Goal: Task Accomplishment & Management: Complete application form

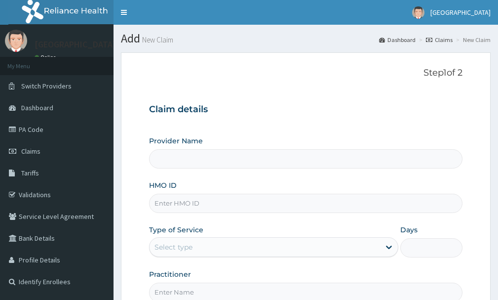
type input "[GEOGRAPHIC_DATA]"
click at [216, 204] on input "HMO ID" at bounding box center [306, 203] width 314 height 19
type input "q"
type input "z"
type input "ZEI/10194/B"
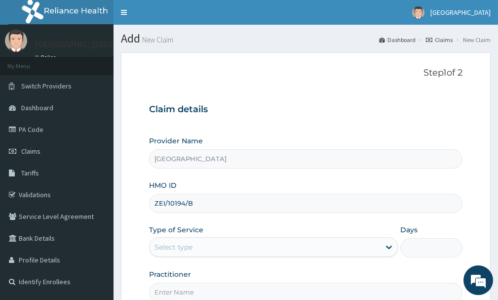
click at [312, 251] on div "Select type" at bounding box center [265, 247] width 231 height 16
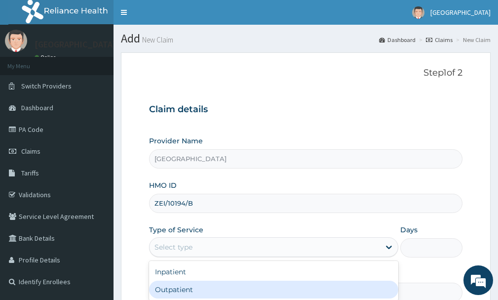
click at [239, 287] on div "Outpatient" at bounding box center [273, 290] width 249 height 18
type input "1"
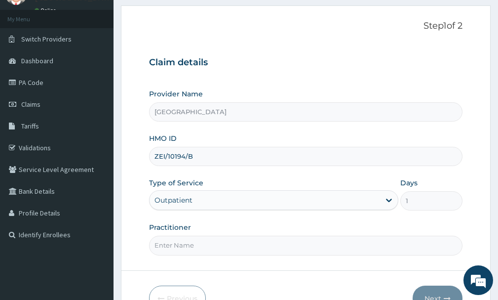
scroll to position [65, 0]
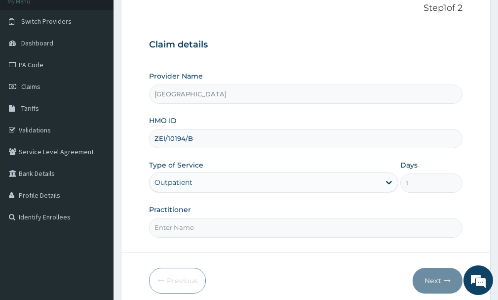
click at [207, 229] on input "Practitioner" at bounding box center [306, 227] width 314 height 19
type input "DR NKEMJIKA"
click at [428, 280] on button "Next" at bounding box center [438, 281] width 50 height 26
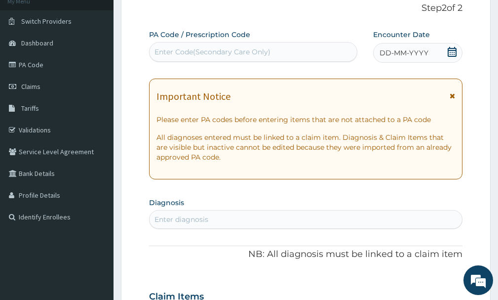
click at [451, 49] on icon at bounding box center [452, 52] width 10 height 10
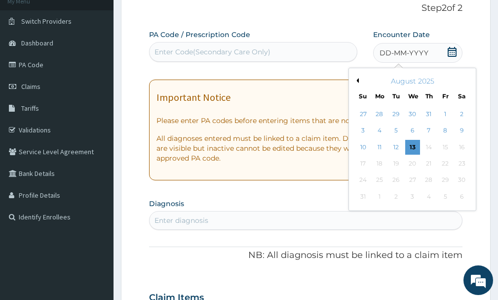
click at [356, 81] on button "Previous Month" at bounding box center [356, 80] width 5 height 5
click at [364, 162] on div "20" at bounding box center [363, 163] width 15 height 15
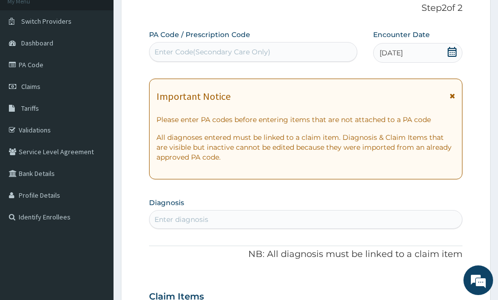
click at [301, 225] on div "Enter diagnosis" at bounding box center [306, 219] width 313 height 16
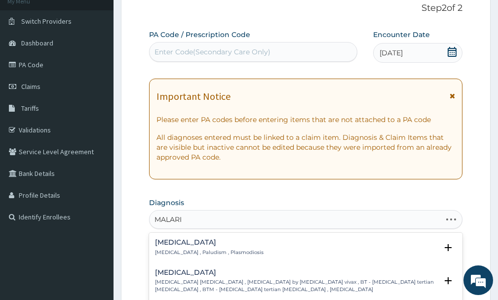
type input "[MEDICAL_DATA]"
click at [167, 249] on p "[MEDICAL_DATA] , Paludism , Plasmodiosis" at bounding box center [209, 252] width 109 height 7
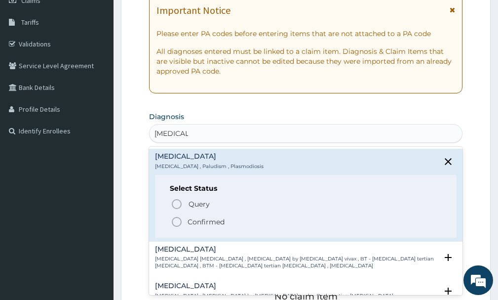
scroll to position [186, 0]
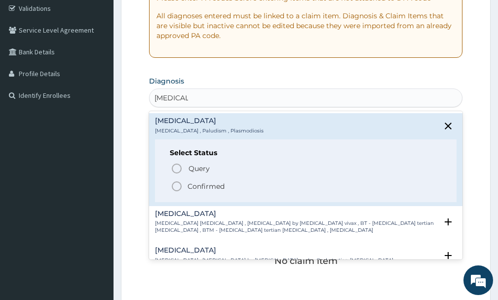
click at [177, 189] on icon "status option filled" at bounding box center [177, 186] width 12 height 12
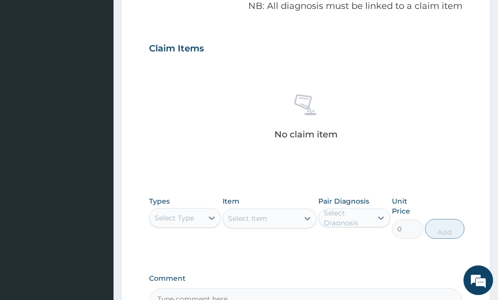
scroll to position [328, 0]
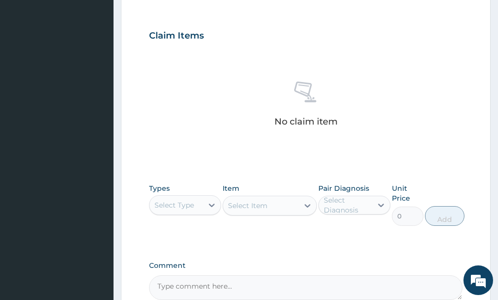
drag, startPoint x: 175, startPoint y: 208, endPoint x: 179, endPoint y: 211, distance: 5.6
click at [176, 207] on div "Select Type" at bounding box center [175, 205] width 40 height 10
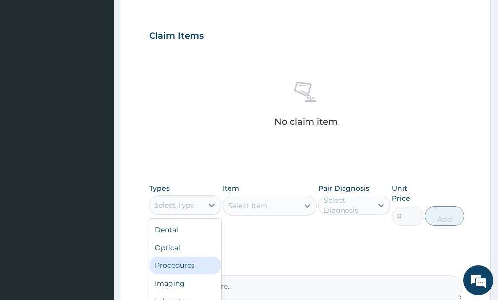
drag, startPoint x: 173, startPoint y: 263, endPoint x: 233, endPoint y: 244, distance: 62.6
click at [174, 263] on div "Procedures" at bounding box center [185, 265] width 72 height 18
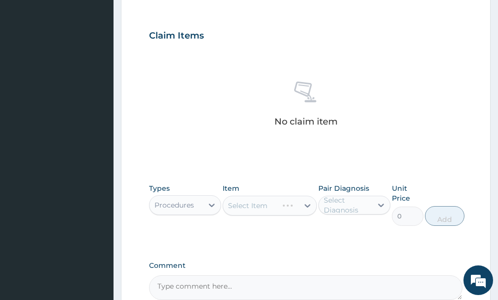
click at [262, 208] on div "Select Item" at bounding box center [270, 206] width 94 height 20
click at [303, 205] on div "Select Item" at bounding box center [270, 206] width 94 height 20
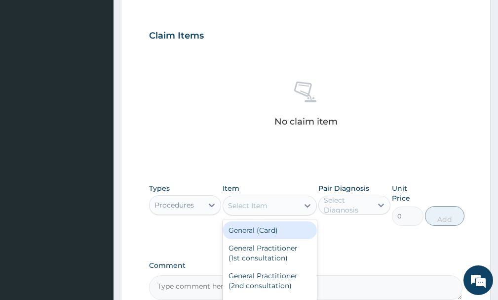
click at [308, 206] on icon at bounding box center [308, 205] width 6 height 3
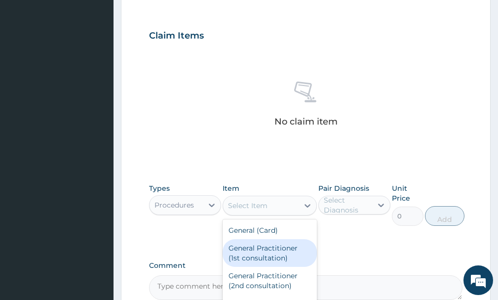
drag, startPoint x: 243, startPoint y: 248, endPoint x: 293, endPoint y: 238, distance: 51.4
click at [257, 248] on div "General Practitioner (1st consultation)" at bounding box center [270, 253] width 94 height 28
type input "1500"
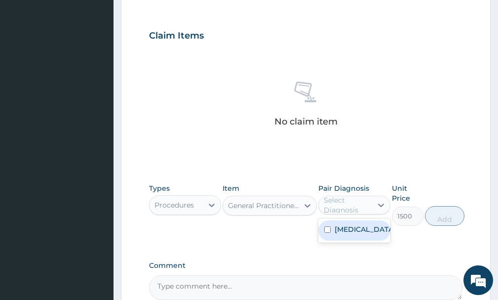
click at [339, 206] on div "Select Diagnosis" at bounding box center [347, 205] width 47 height 20
click at [342, 227] on label "[MEDICAL_DATA]" at bounding box center [365, 229] width 60 height 10
checkbox input "true"
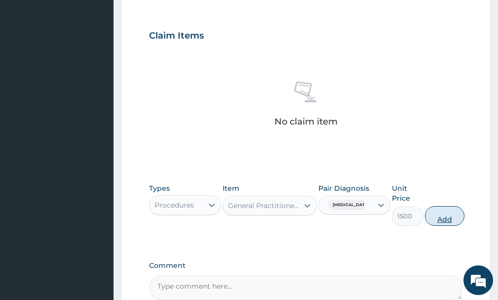
click at [443, 220] on button "Add" at bounding box center [445, 216] width 40 height 20
type input "0"
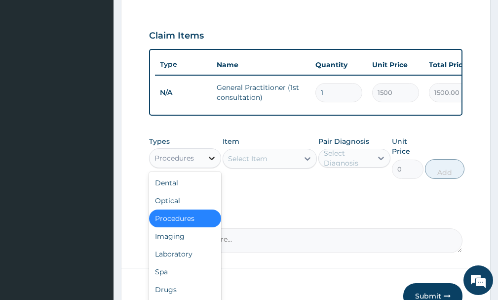
click at [206, 167] on div at bounding box center [212, 158] width 18 height 18
drag, startPoint x: 180, startPoint y: 260, endPoint x: 210, endPoint y: 239, distance: 36.9
click at [186, 260] on div "Laboratory" at bounding box center [185, 254] width 72 height 18
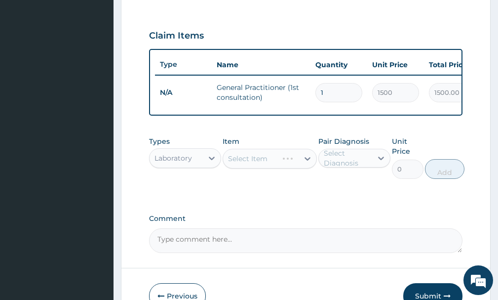
click at [267, 168] on div "Select Item" at bounding box center [270, 159] width 94 height 20
click at [267, 163] on div "Select Item" at bounding box center [248, 159] width 40 height 10
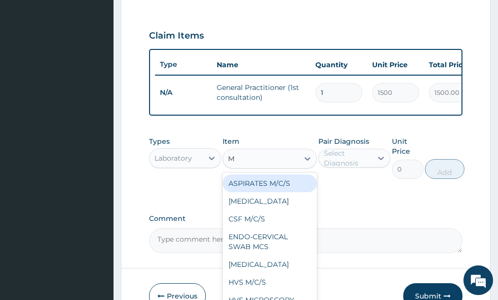
type input "MP"
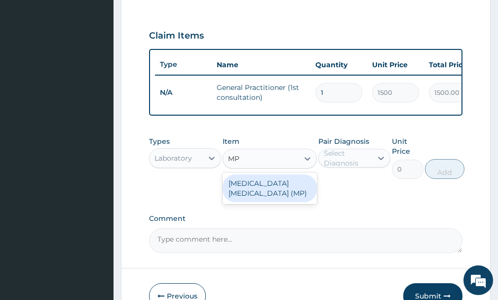
drag, startPoint x: 269, startPoint y: 200, endPoint x: 344, endPoint y: 168, distance: 81.3
click at [270, 200] on div "[MEDICAL_DATA] [MEDICAL_DATA] (MP)" at bounding box center [270, 188] width 94 height 28
type input "560"
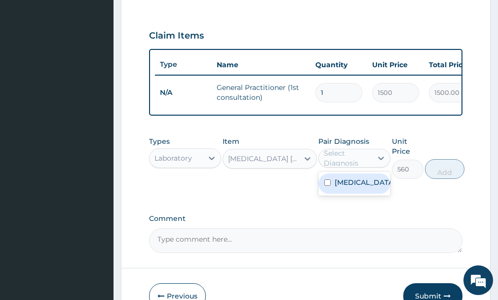
click at [366, 167] on div "Select Diagnosis" at bounding box center [347, 158] width 47 height 20
click at [365, 194] on div "[MEDICAL_DATA]" at bounding box center [355, 183] width 72 height 20
checkbox input "true"
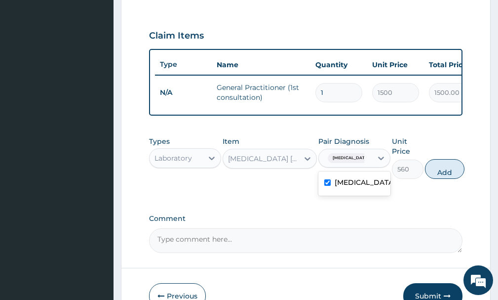
click at [449, 177] on button "Add" at bounding box center [445, 169] width 40 height 20
type input "0"
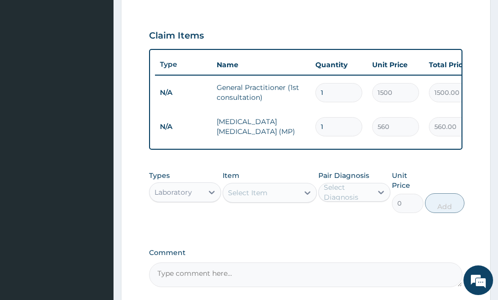
click at [242, 198] on div "Select Item" at bounding box center [248, 193] width 40 height 10
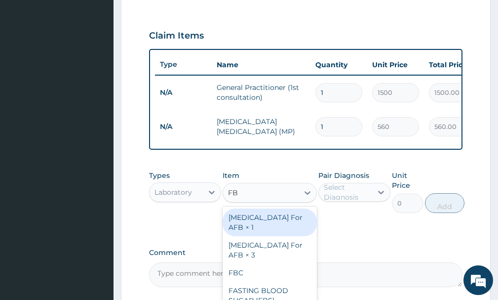
type input "FBC"
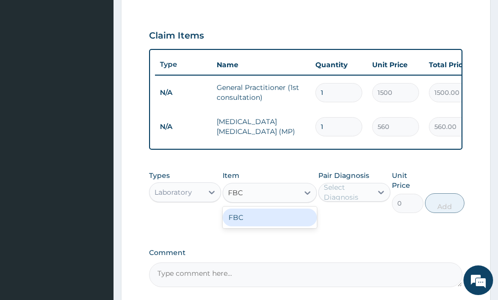
click at [268, 225] on div "FBC" at bounding box center [270, 217] width 94 height 18
type input "1600"
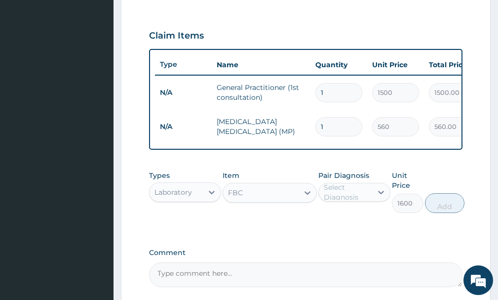
click at [367, 196] on div "Select Diagnosis" at bounding box center [347, 192] width 47 height 20
click at [361, 224] on div "[MEDICAL_DATA]" at bounding box center [355, 217] width 72 height 20
checkbox input "true"
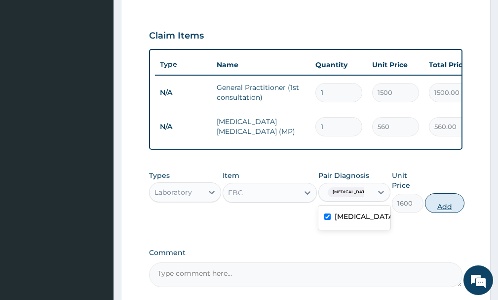
click at [446, 213] on button "Add" at bounding box center [445, 203] width 40 height 20
type input "0"
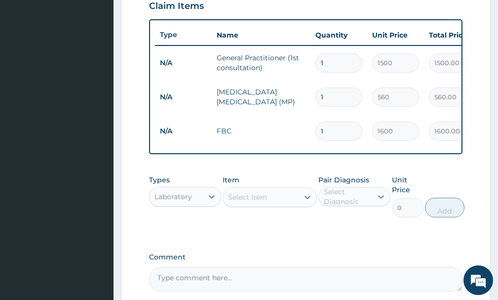
scroll to position [370, 0]
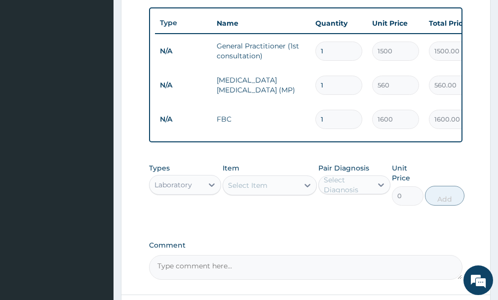
click at [265, 190] on div "Select Item" at bounding box center [248, 185] width 40 height 10
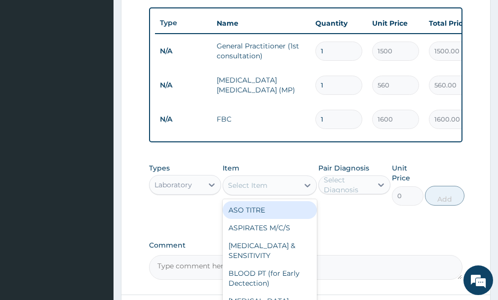
click at [189, 190] on div "Laboratory" at bounding box center [174, 185] width 38 height 10
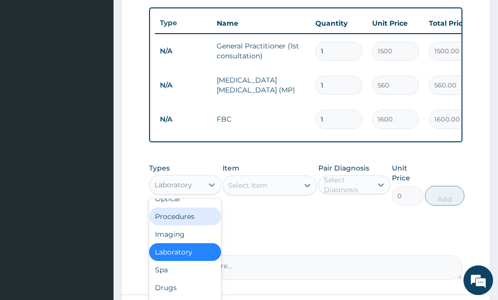
scroll to position [34, 0]
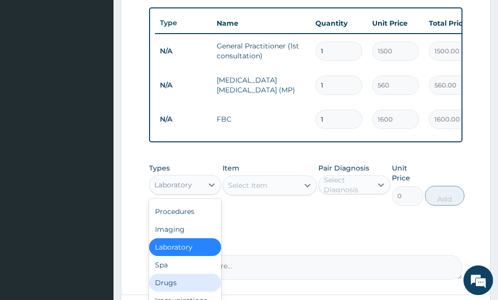
click at [184, 291] on div "Drugs" at bounding box center [185, 283] width 72 height 18
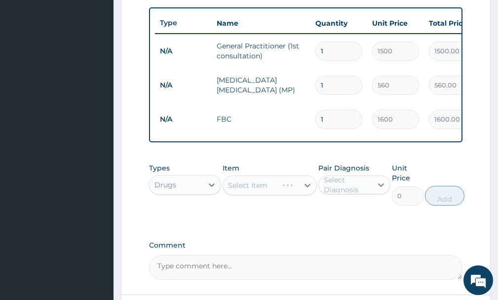
click at [250, 195] on div "Select Item" at bounding box center [270, 185] width 94 height 20
click at [260, 189] on div "Select Item" at bounding box center [270, 185] width 94 height 20
click at [271, 193] on div "Select Item" at bounding box center [270, 185] width 94 height 20
click at [307, 192] on div "Select Item" at bounding box center [270, 185] width 94 height 20
click at [307, 190] on icon at bounding box center [308, 185] width 10 height 10
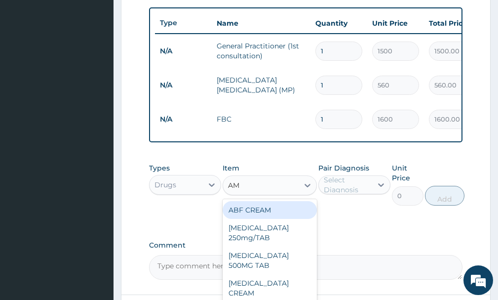
type input "AMA"
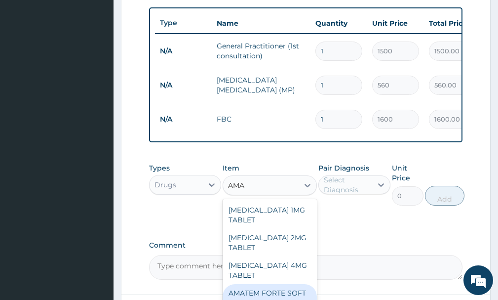
click at [239, 292] on div "AMATEM FORTE SOFT GEL" at bounding box center [270, 298] width 94 height 28
type input "250"
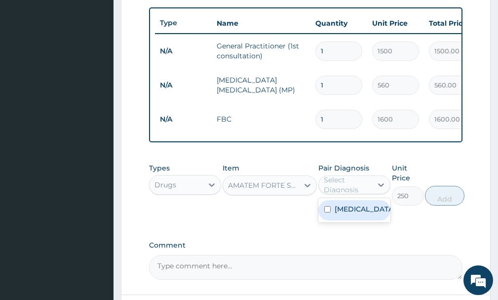
click at [348, 194] on div "Select Diagnosis" at bounding box center [347, 185] width 47 height 20
click at [354, 214] on label "[MEDICAL_DATA]" at bounding box center [365, 209] width 60 height 10
checkbox input "true"
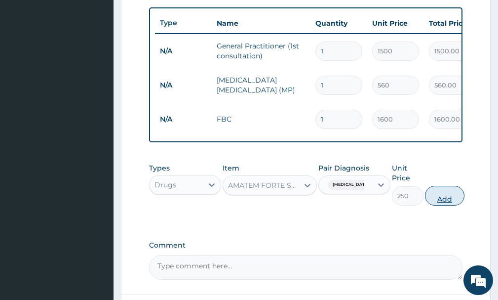
click at [450, 201] on button "Add" at bounding box center [445, 196] width 40 height 20
type input "0"
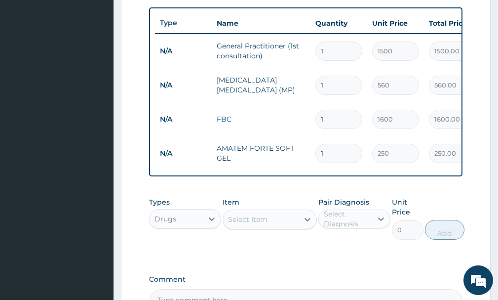
type input "0.00"
type input "6"
type input "1500.00"
type input "6"
click at [247, 224] on div "Select Item" at bounding box center [248, 219] width 40 height 10
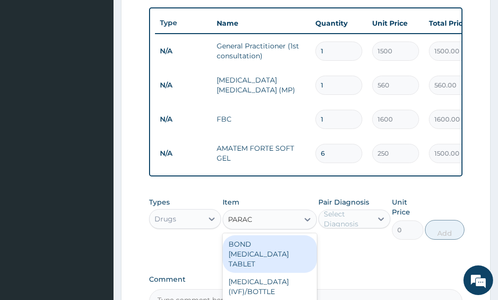
type input "PARACE"
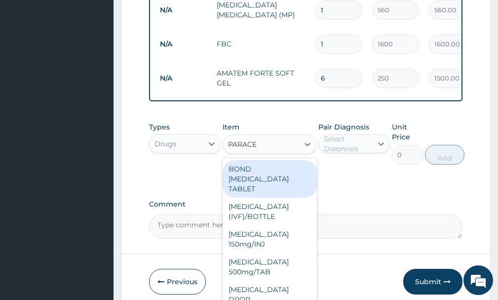
scroll to position [450, 0]
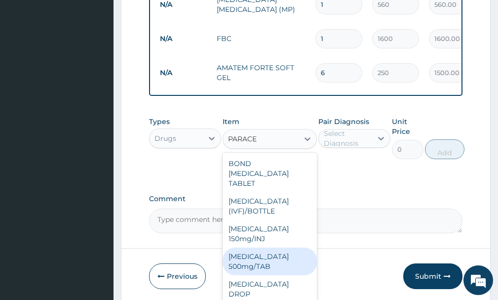
drag, startPoint x: 252, startPoint y: 269, endPoint x: 364, endPoint y: 153, distance: 161.4
click at [252, 268] on div "[MEDICAL_DATA] 500mg/TAB" at bounding box center [270, 261] width 94 height 28
type input "5.25"
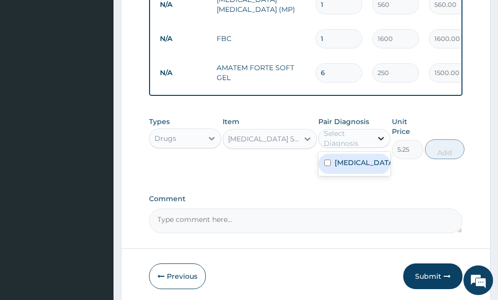
drag, startPoint x: 365, startPoint y: 140, endPoint x: 374, endPoint y: 151, distance: 14.4
click at [365, 141] on div "Select Diagnosis" at bounding box center [347, 138] width 47 height 20
click at [354, 167] on label "[MEDICAL_DATA]" at bounding box center [365, 163] width 60 height 10
checkbox input "true"
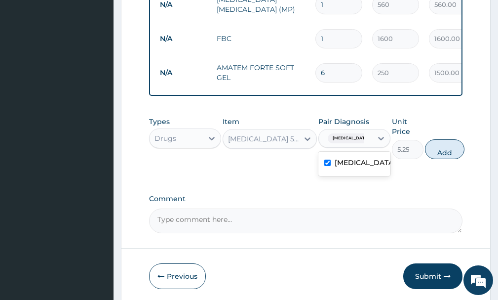
click at [454, 156] on button "Add" at bounding box center [445, 149] width 40 height 20
type input "0"
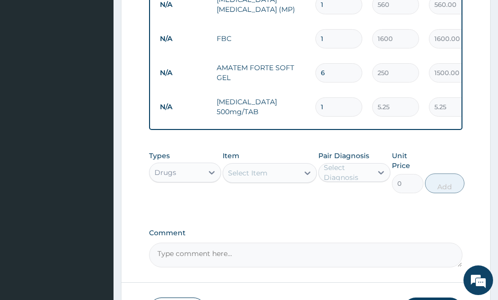
type input "18"
type input "94.50"
type input "18"
click at [248, 178] on div "Select Item" at bounding box center [248, 173] width 40 height 10
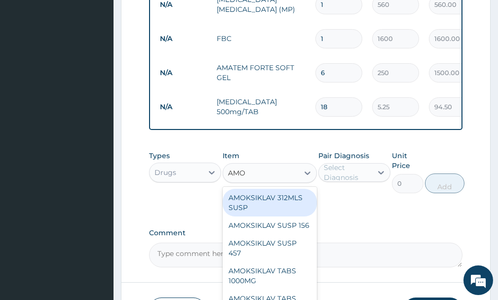
type input "AMOX"
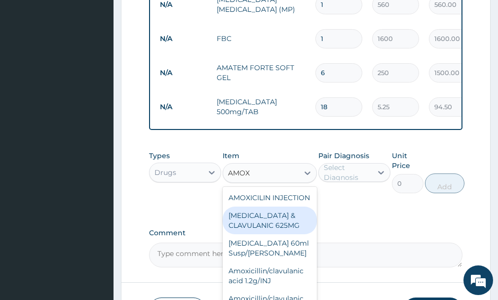
drag, startPoint x: 272, startPoint y: 234, endPoint x: 296, endPoint y: 230, distance: 24.0
click at [276, 234] on div "AMOXICILLIN & CLAVULANIC 625MG" at bounding box center [270, 220] width 94 height 28
type input "300"
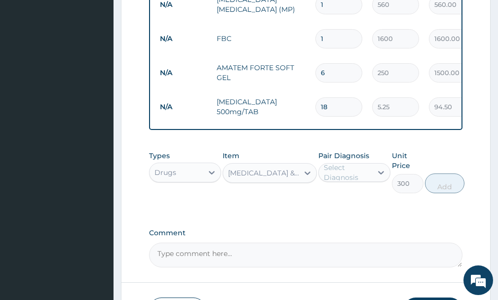
click at [343, 182] on div "Select Diagnosis" at bounding box center [347, 172] width 47 height 20
click at [348, 202] on label "Malaria" at bounding box center [365, 197] width 60 height 10
checkbox input "true"
click at [441, 193] on button "Add" at bounding box center [445, 183] width 40 height 20
type input "0"
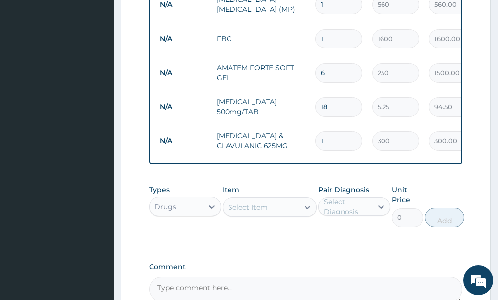
type input "10"
type input "3000.00"
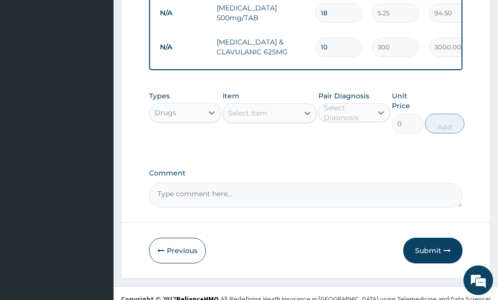
scroll to position [558, 0]
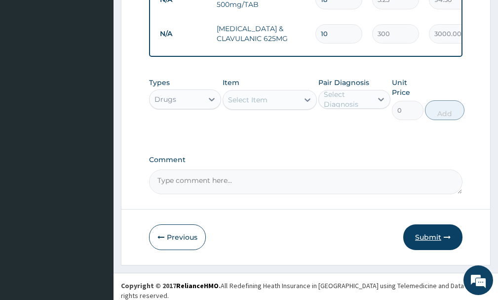
type input "10"
click at [430, 242] on button "Submit" at bounding box center [432, 237] width 59 height 26
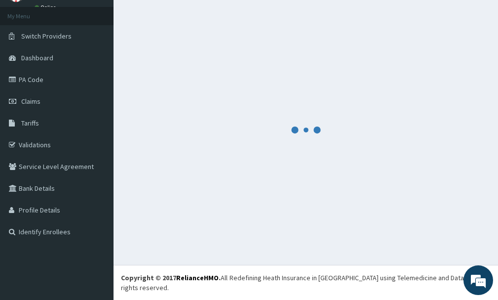
scroll to position [40, 0]
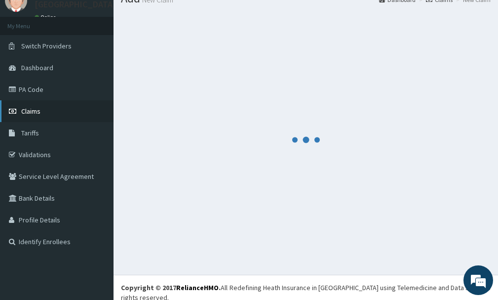
click at [31, 113] on span "Claims" at bounding box center [30, 111] width 19 height 9
click at [45, 113] on link "Claims" at bounding box center [57, 111] width 114 height 22
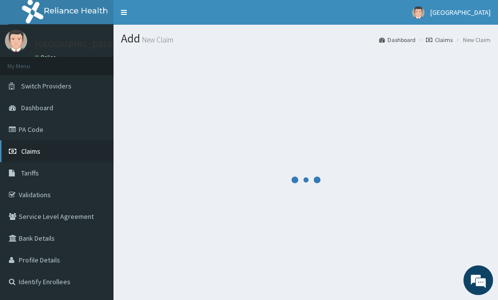
click at [35, 151] on span "Claims" at bounding box center [30, 151] width 19 height 9
click at [52, 149] on link "Claims" at bounding box center [57, 151] width 114 height 22
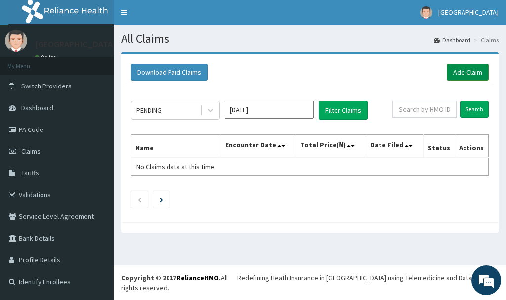
click at [467, 71] on link "Add Claim" at bounding box center [467, 72] width 42 height 17
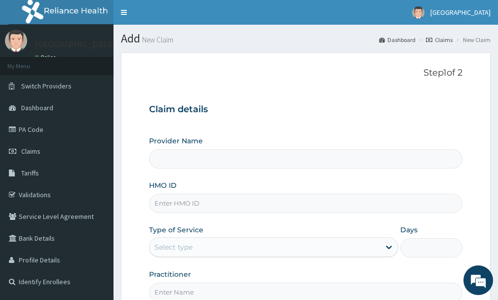
type input "[GEOGRAPHIC_DATA]"
click at [222, 207] on input "HMO ID" at bounding box center [306, 203] width 314 height 19
type input "QKA/10052/E"
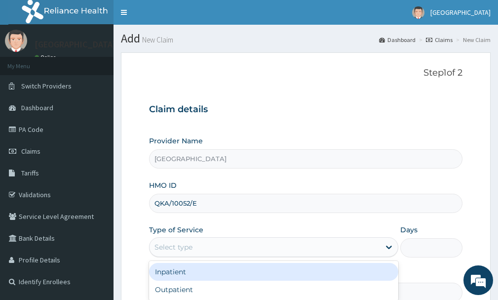
click at [322, 257] on div "Select type" at bounding box center [273, 247] width 249 height 20
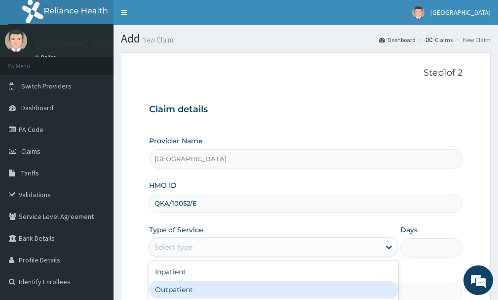
drag, startPoint x: 236, startPoint y: 293, endPoint x: 352, endPoint y: 254, distance: 122.6
click at [236, 292] on div "Outpatient" at bounding box center [273, 290] width 249 height 18
type input "1"
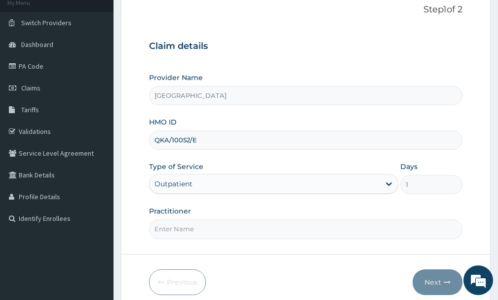
scroll to position [71, 0]
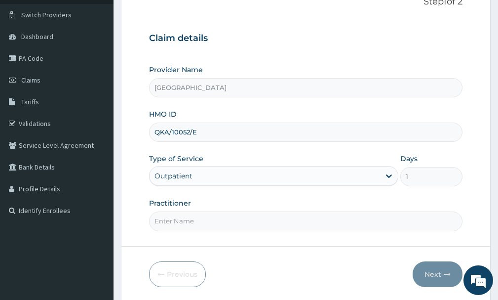
click at [279, 226] on input "Practitioner" at bounding box center [306, 220] width 314 height 19
type input "DR NKEMJIKA"
click at [436, 272] on button "Next" at bounding box center [438, 274] width 50 height 26
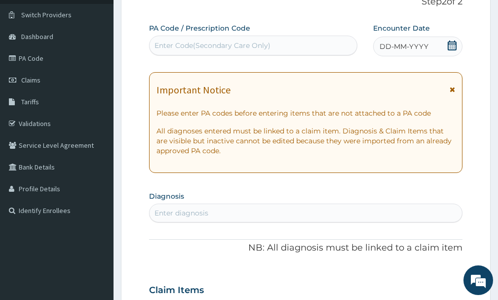
click at [455, 48] on icon at bounding box center [452, 45] width 10 height 10
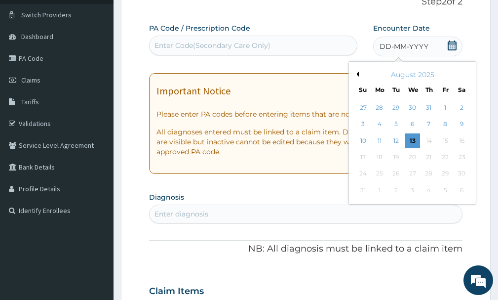
click at [357, 73] on button "Previous Month" at bounding box center [356, 74] width 5 height 5
click at [466, 75] on button "Next Month" at bounding box center [468, 74] width 5 height 5
click at [358, 76] on button "Previous Month" at bounding box center [356, 74] width 5 height 5
click at [356, 76] on button "Previous Month" at bounding box center [356, 74] width 5 height 5
click at [465, 76] on div "June 2025" at bounding box center [412, 75] width 119 height 10
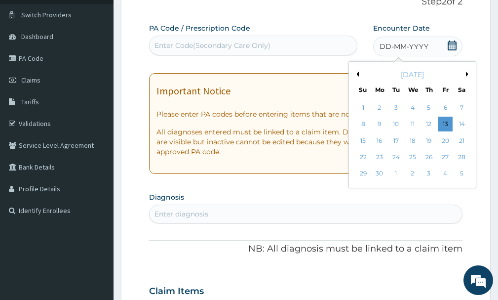
click at [465, 76] on div "June 2025" at bounding box center [412, 75] width 119 height 10
click at [467, 72] on button "Next Month" at bounding box center [468, 74] width 5 height 5
click at [378, 124] on div "7" at bounding box center [379, 124] width 15 height 15
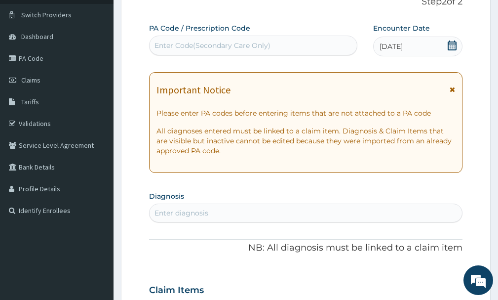
click at [261, 213] on div "Enter diagnosis" at bounding box center [306, 213] width 313 height 16
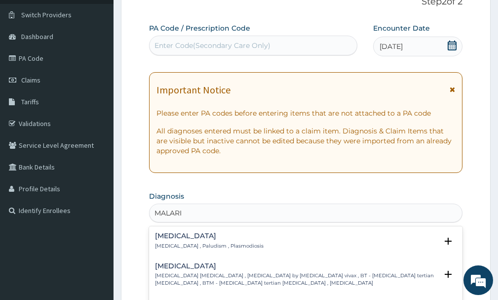
type input "[MEDICAL_DATA]"
click at [186, 245] on p "[MEDICAL_DATA] , Paludism , Plasmodiosis" at bounding box center [209, 245] width 109 height 7
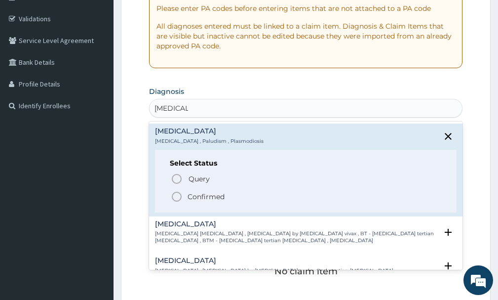
scroll to position [184, 0]
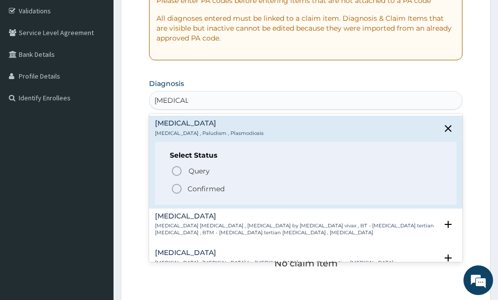
click at [206, 191] on p "Confirmed" at bounding box center [206, 189] width 37 height 10
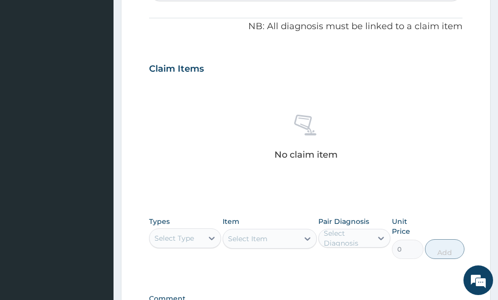
scroll to position [388, 0]
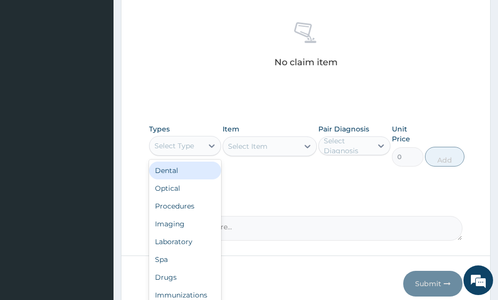
click at [192, 147] on div "Select Type" at bounding box center [175, 146] width 40 height 10
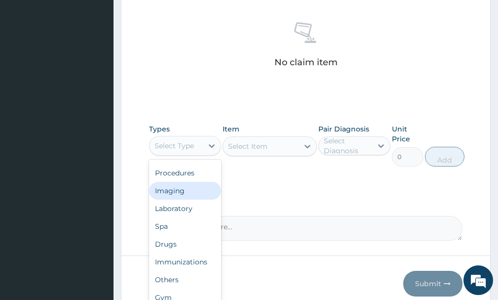
scroll to position [34, 0]
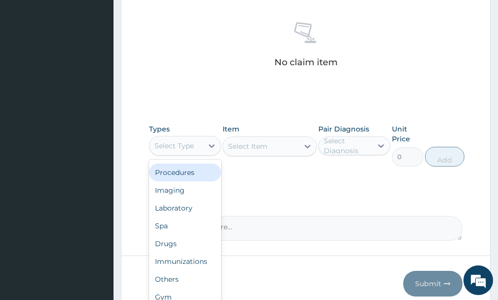
click at [186, 175] on div "Procedures" at bounding box center [185, 172] width 72 height 18
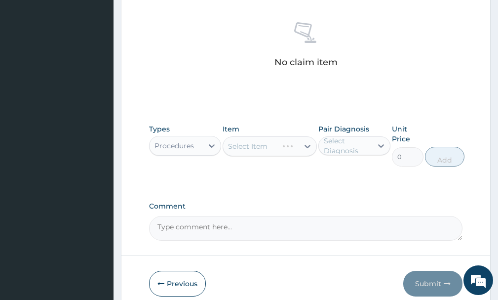
click at [280, 147] on div "Select Item" at bounding box center [270, 146] width 94 height 20
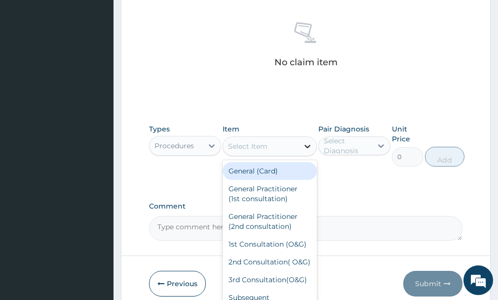
click at [304, 148] on icon at bounding box center [308, 146] width 10 height 10
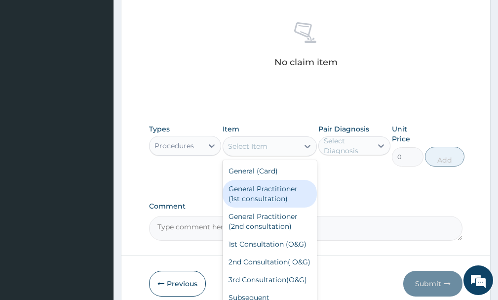
click at [261, 193] on div "General Practitioner (1st consultation)" at bounding box center [270, 194] width 94 height 28
type input "1500"
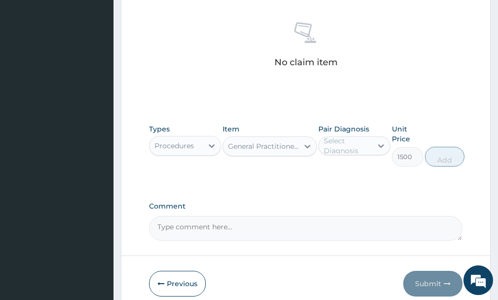
click at [339, 148] on div "Select Diagnosis" at bounding box center [347, 146] width 47 height 20
drag, startPoint x: 348, startPoint y: 171, endPoint x: 370, endPoint y: 174, distance: 22.0
click at [349, 171] on label "[MEDICAL_DATA]" at bounding box center [365, 170] width 60 height 10
checkbox input "true"
click at [448, 159] on button "Add" at bounding box center [445, 157] width 40 height 20
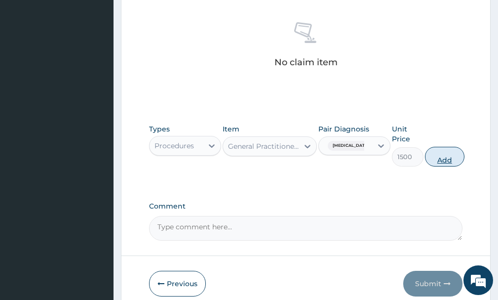
type input "0"
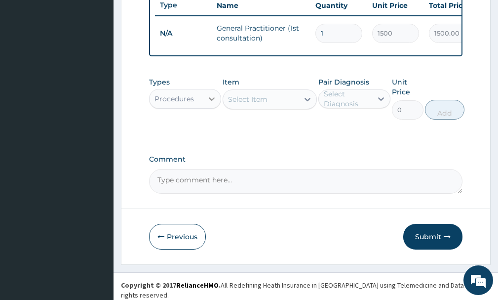
click at [206, 108] on div at bounding box center [212, 99] width 18 height 18
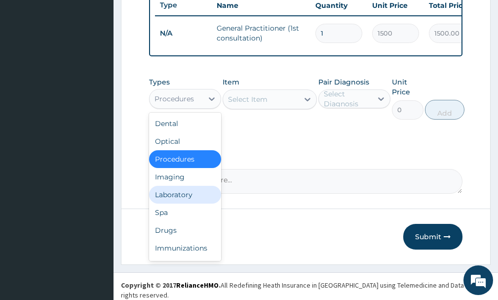
click at [175, 203] on div "Laboratory" at bounding box center [185, 195] width 72 height 18
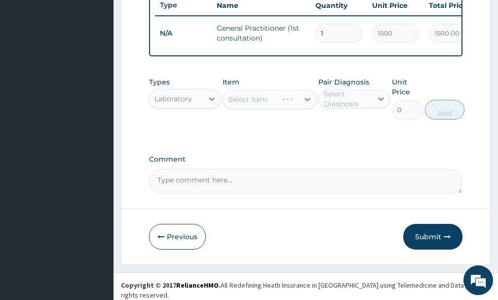
click at [298, 109] on div "Select Item" at bounding box center [270, 99] width 94 height 20
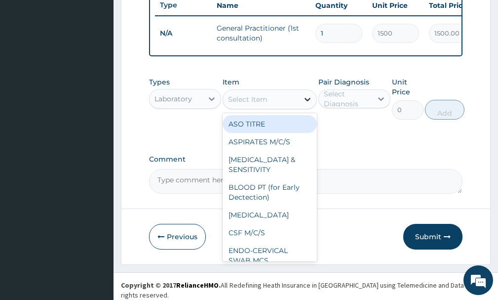
click at [303, 104] on icon at bounding box center [308, 99] width 10 height 10
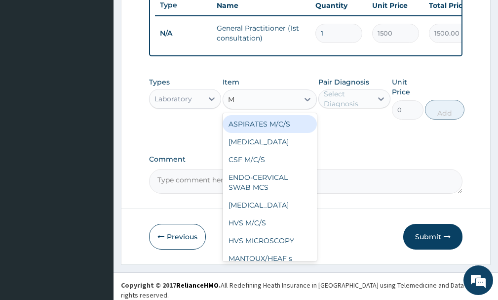
type input "MP"
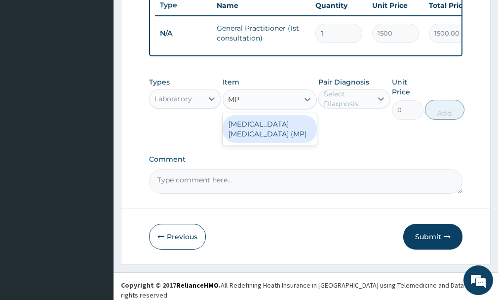
click at [270, 143] on div "[MEDICAL_DATA] [MEDICAL_DATA] (MP)" at bounding box center [270, 129] width 94 height 28
type input "560"
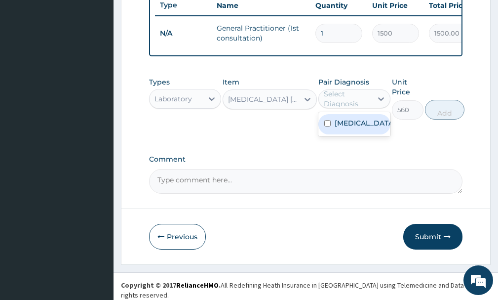
click at [334, 103] on div "Select Diagnosis" at bounding box center [347, 99] width 47 height 20
drag, startPoint x: 338, startPoint y: 130, endPoint x: 354, endPoint y: 133, distance: 16.0
click at [339, 128] on label "[MEDICAL_DATA]" at bounding box center [365, 123] width 60 height 10
checkbox input "true"
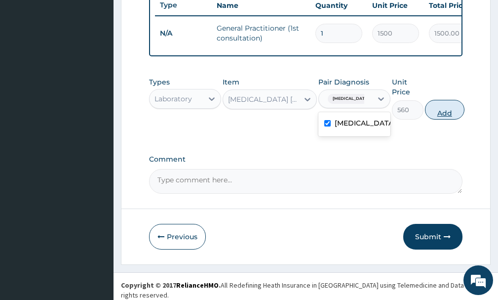
click at [455, 118] on button "Add" at bounding box center [445, 110] width 40 height 20
type input "0"
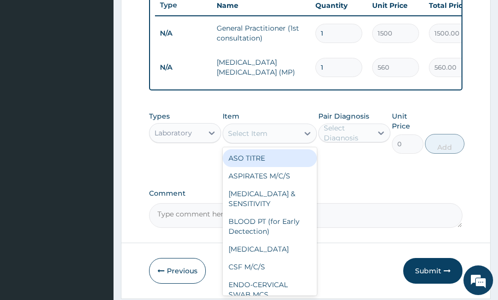
click at [262, 138] on div "Select Item" at bounding box center [248, 133] width 40 height 10
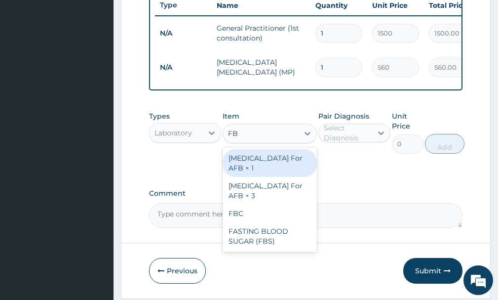
type input "FBC"
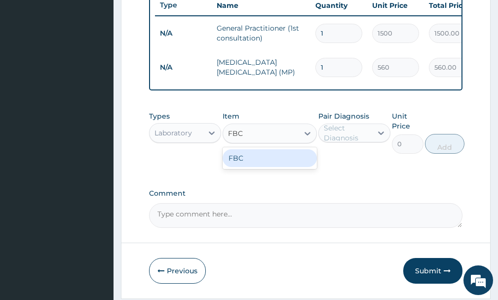
click at [270, 167] on div "FBC" at bounding box center [270, 158] width 94 height 18
type input "1600"
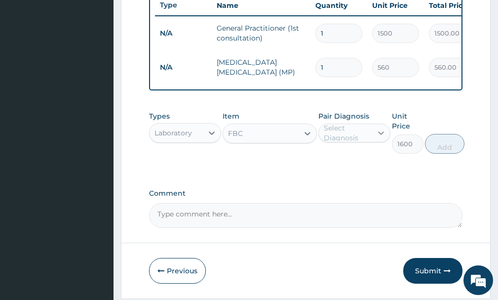
drag, startPoint x: 376, startPoint y: 141, endPoint x: 373, endPoint y: 148, distance: 7.8
click at [376, 138] on icon at bounding box center [381, 133] width 10 height 10
click at [361, 168] on div "[MEDICAL_DATA]" at bounding box center [355, 158] width 72 height 20
checkbox input "true"
click at [435, 151] on button "Add" at bounding box center [445, 144] width 40 height 20
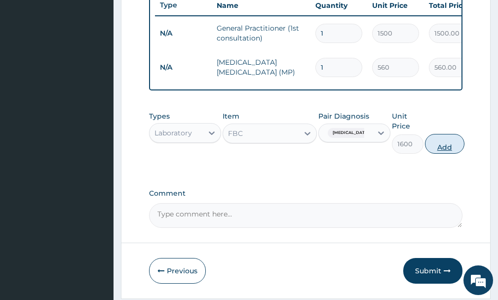
type input "0"
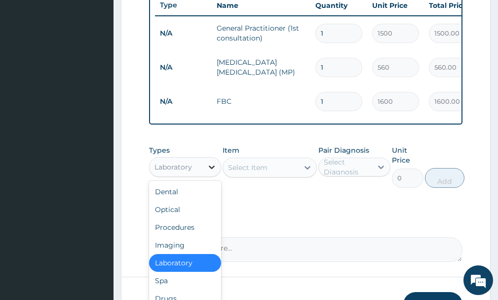
click at [210, 172] on icon at bounding box center [212, 167] width 10 height 10
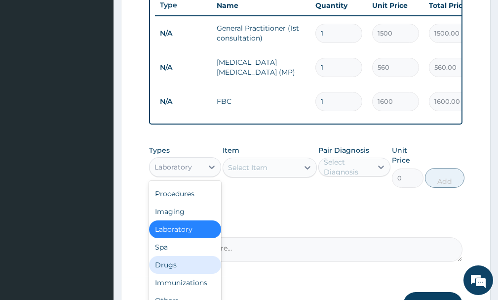
click at [185, 271] on div "Drugs" at bounding box center [185, 265] width 72 height 18
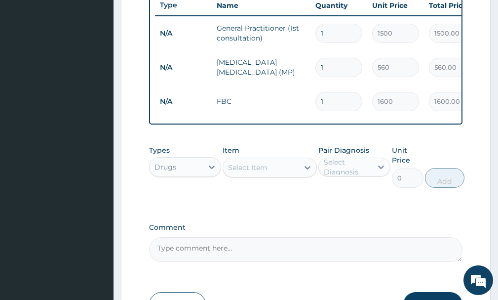
click at [293, 175] on div "Select Item" at bounding box center [260, 168] width 75 height 16
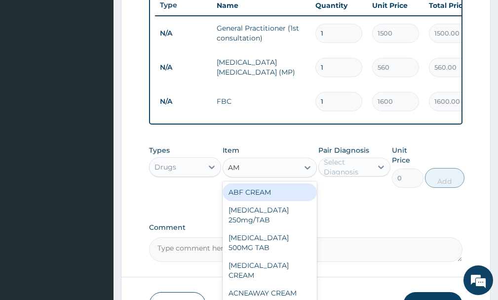
type input "AMA"
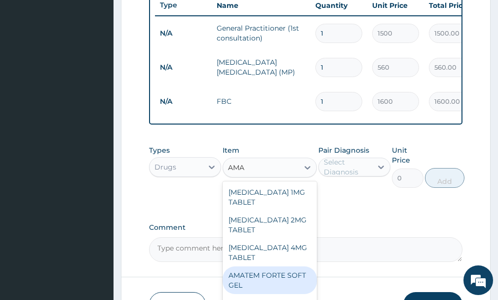
click at [279, 277] on div "AMATEM FORTE SOFT GEL" at bounding box center [270, 280] width 94 height 28
type input "250"
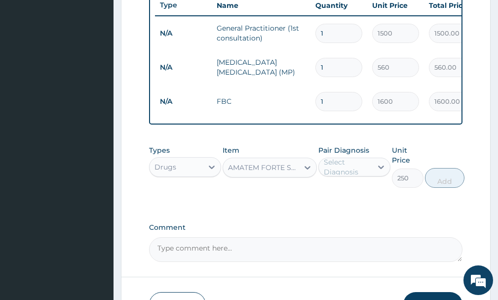
click at [343, 177] on div "Select Diagnosis" at bounding box center [347, 167] width 47 height 20
click at [356, 196] on label "[MEDICAL_DATA]" at bounding box center [365, 191] width 60 height 10
checkbox input "true"
click at [444, 186] on button "Add" at bounding box center [445, 178] width 40 height 20
type input "0"
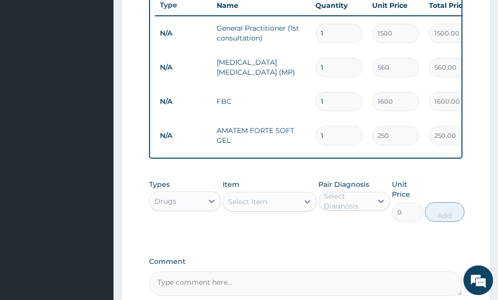
type input "0.00"
type input "6"
type input "1500.00"
type input "6"
click at [289, 209] on div "Select Item" at bounding box center [260, 202] width 75 height 16
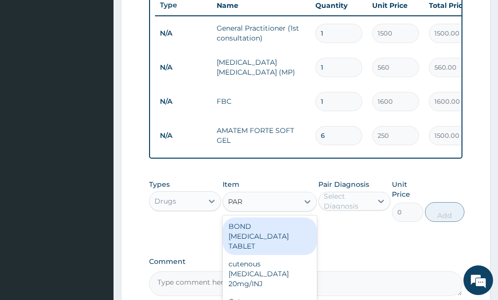
type input "PARA"
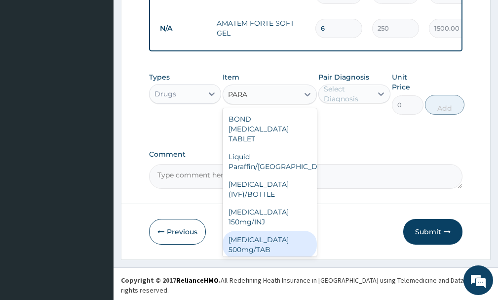
drag, startPoint x: 235, startPoint y: 245, endPoint x: 268, endPoint y: 241, distance: 33.8
click at [238, 245] on div "[MEDICAL_DATA] 500mg/TAB" at bounding box center [270, 245] width 94 height 28
type input "5.25"
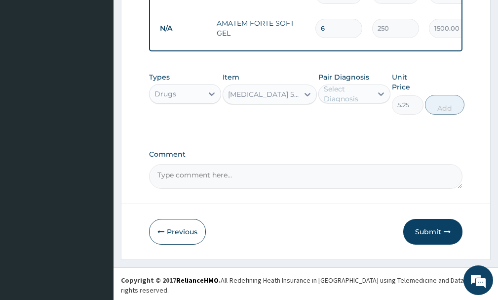
click at [350, 97] on div "Select Diagnosis" at bounding box center [347, 94] width 47 height 20
drag, startPoint x: 358, startPoint y: 126, endPoint x: 384, endPoint y: 126, distance: 26.2
click at [359, 123] on label "[MEDICAL_DATA]" at bounding box center [365, 118] width 60 height 10
checkbox input "true"
click at [449, 110] on button "Add" at bounding box center [445, 105] width 40 height 20
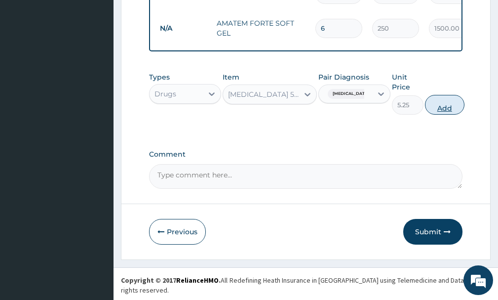
type input "0"
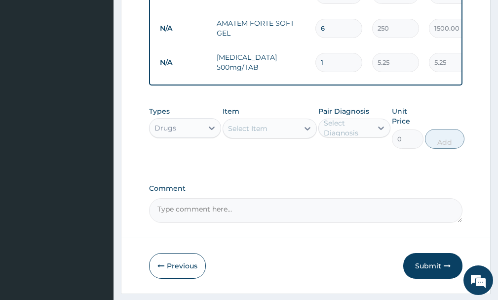
type input "18"
type input "94.50"
type input "18"
click at [288, 133] on div "Select Item" at bounding box center [260, 129] width 75 height 16
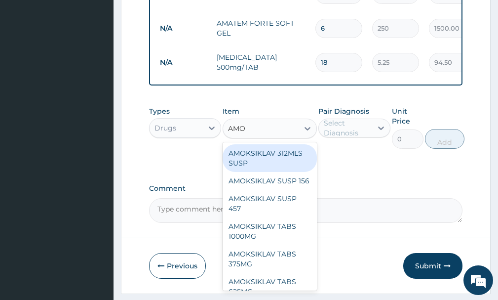
type input "AMOX"
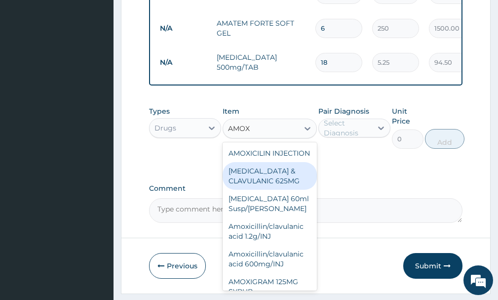
drag, startPoint x: 281, startPoint y: 198, endPoint x: 309, endPoint y: 182, distance: 32.5
click at [285, 190] on div "[MEDICAL_DATA] & CLAVULANIC 625MG" at bounding box center [270, 176] width 94 height 28
type input "300"
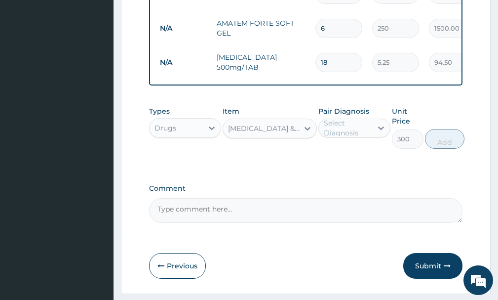
click at [368, 116] on label "Pair Diagnosis" at bounding box center [344, 111] width 51 height 10
click at [372, 136] on div "Select Diagnosis" at bounding box center [345, 128] width 53 height 16
drag, startPoint x: 366, startPoint y: 162, endPoint x: 505, endPoint y: 131, distance: 142.7
click at [372, 160] on div "[MEDICAL_DATA]" at bounding box center [355, 153] width 72 height 20
checkbox input "true"
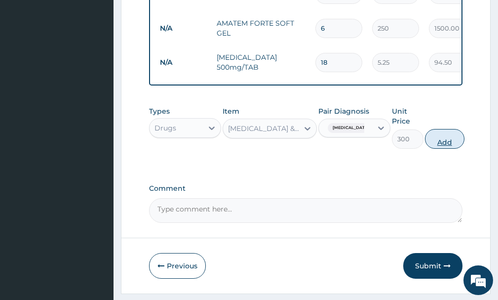
click at [448, 137] on button "Add" at bounding box center [445, 139] width 40 height 20
type input "0"
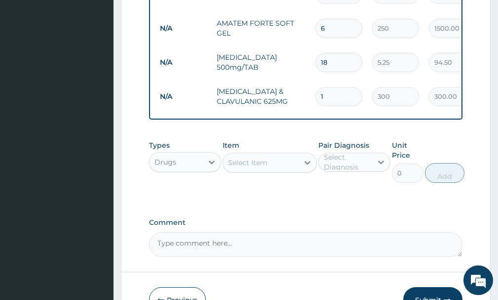
type input "10"
type input "3000.00"
type input "10"
click at [271, 170] on div "Select Item" at bounding box center [260, 163] width 75 height 16
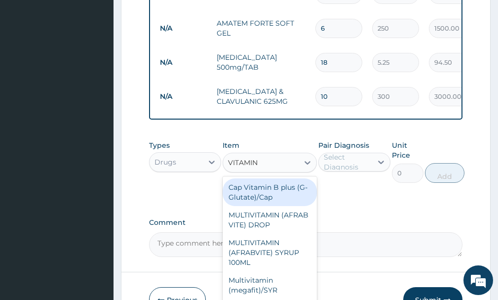
type input "VITAMIN"
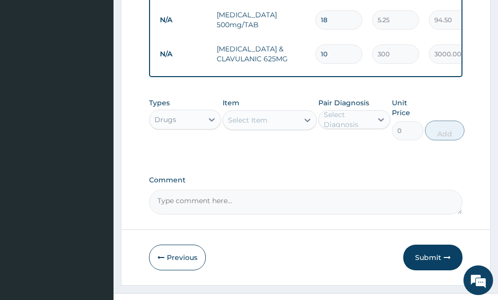
scroll to position [563, 0]
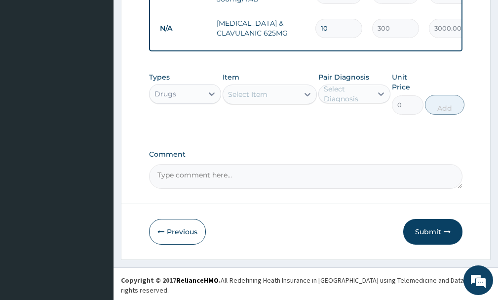
click at [441, 241] on button "Submit" at bounding box center [432, 232] width 59 height 26
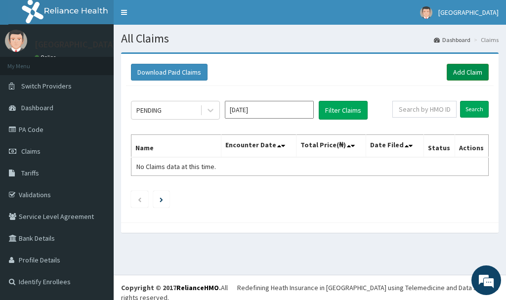
click at [479, 70] on link "Add Claim" at bounding box center [467, 72] width 42 height 17
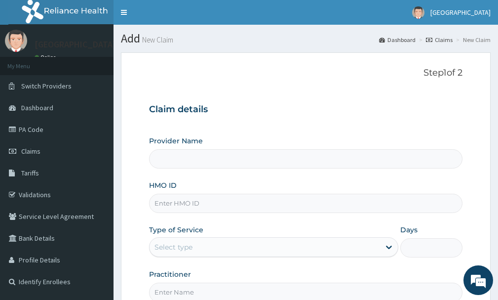
type input "[GEOGRAPHIC_DATA]"
click at [263, 205] on input "HMO ID" at bounding box center [306, 203] width 314 height 19
type input "ZEI/10194/C"
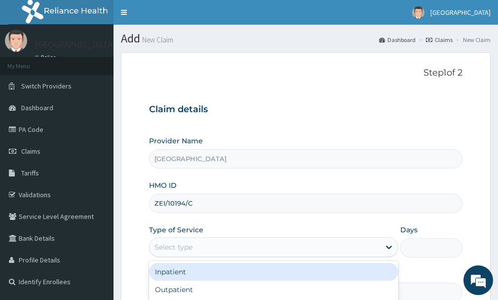
click at [367, 255] on div "Select type" at bounding box center [273, 247] width 249 height 20
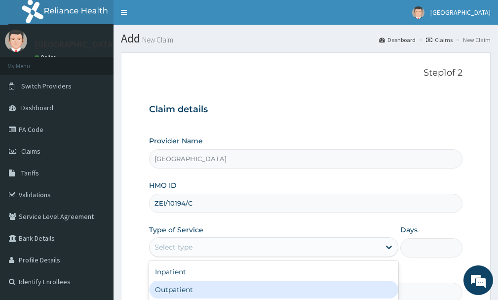
drag, startPoint x: 280, startPoint y: 293, endPoint x: 450, endPoint y: 253, distance: 174.9
click at [280, 293] on div "Outpatient" at bounding box center [273, 290] width 249 height 18
type input "1"
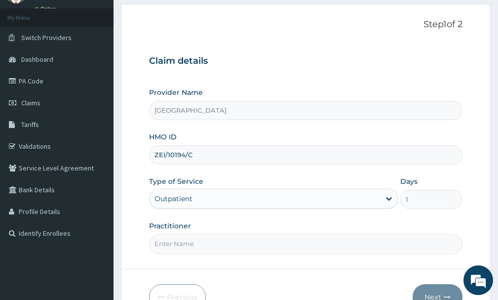
scroll to position [61, 0]
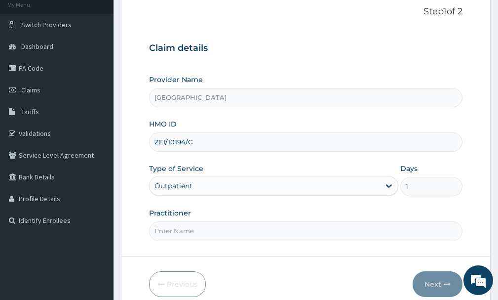
click at [238, 228] on input "Practitioner" at bounding box center [306, 230] width 314 height 19
type input "[PERSON_NAME]"
click at [437, 284] on button "Next" at bounding box center [438, 284] width 50 height 26
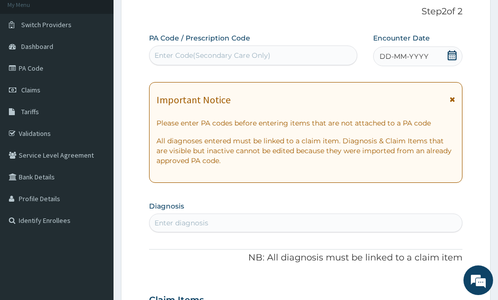
click at [452, 52] on icon at bounding box center [452, 55] width 9 height 10
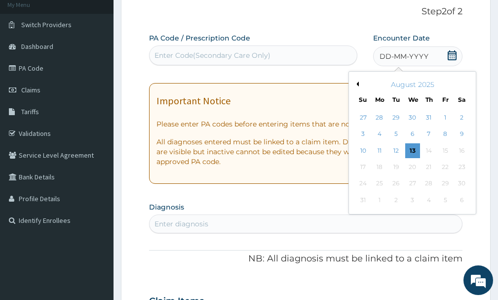
click at [358, 86] on div "August 2025" at bounding box center [412, 85] width 119 height 10
click at [359, 86] on div "August 2025" at bounding box center [412, 85] width 119 height 10
click at [357, 83] on button "Previous Month" at bounding box center [356, 83] width 5 height 5
click at [359, 171] on div "20" at bounding box center [363, 167] width 15 height 15
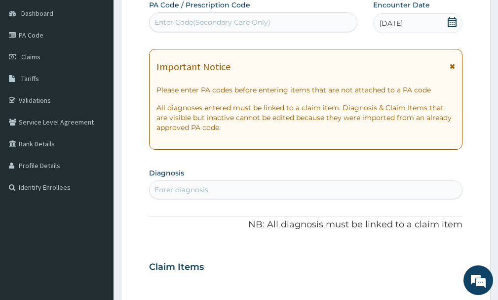
scroll to position [114, 0]
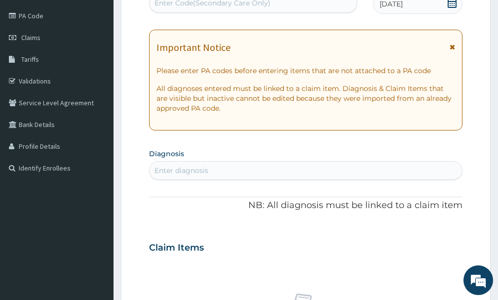
click at [269, 169] on div "Enter diagnosis" at bounding box center [306, 170] width 313 height 16
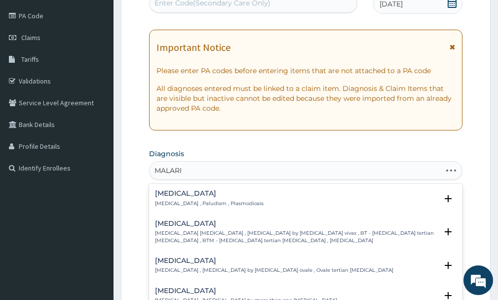
type input "[MEDICAL_DATA]"
click at [206, 206] on p "Malaria , Paludism , Plasmodiosis" at bounding box center [209, 203] width 109 height 7
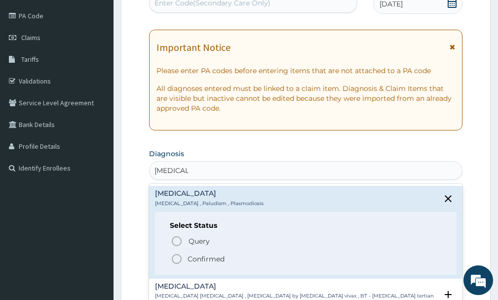
click at [170, 260] on div "Query Query covers suspected (?), Keep in view (kiv), Ruled out (r/o) Confirmed" at bounding box center [306, 249] width 272 height 30
click at [172, 260] on icon "status option filled" at bounding box center [177, 259] width 12 height 12
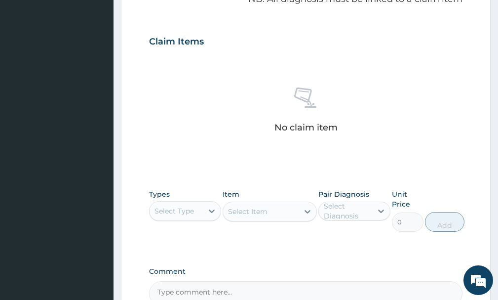
scroll to position [326, 0]
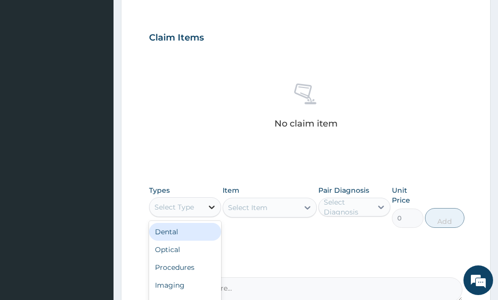
click at [203, 209] on div at bounding box center [212, 207] width 18 height 18
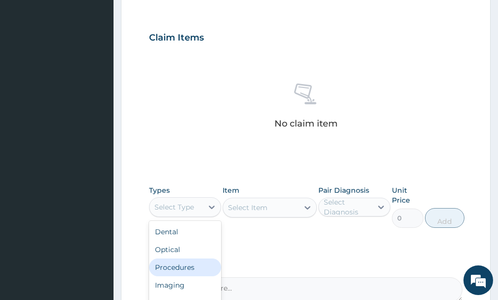
drag, startPoint x: 175, startPoint y: 264, endPoint x: 228, endPoint y: 245, distance: 56.5
click at [176, 264] on div "Procedures" at bounding box center [185, 267] width 72 height 18
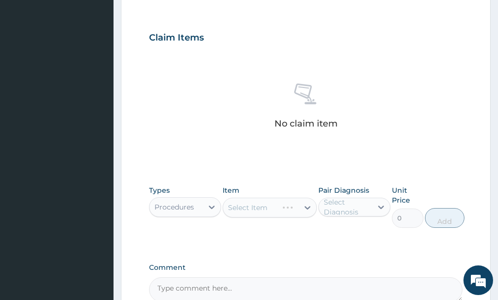
click at [263, 211] on div "Select Item" at bounding box center [270, 208] width 94 height 20
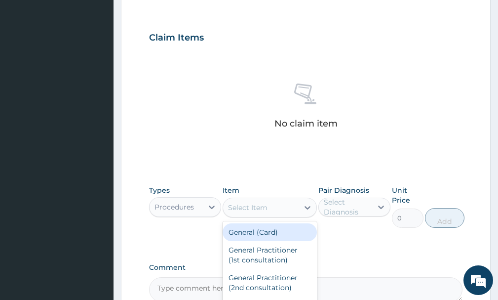
click at [292, 213] on div "Select Item" at bounding box center [260, 208] width 75 height 16
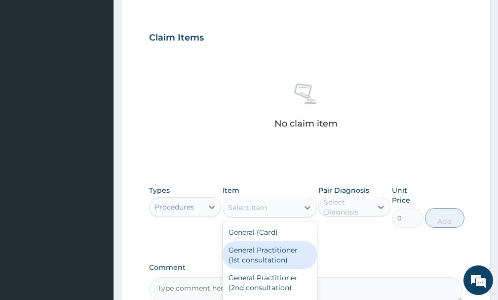
click at [273, 247] on div "General Practitioner (1st consultation)" at bounding box center [270, 255] width 94 height 28
type input "1500"
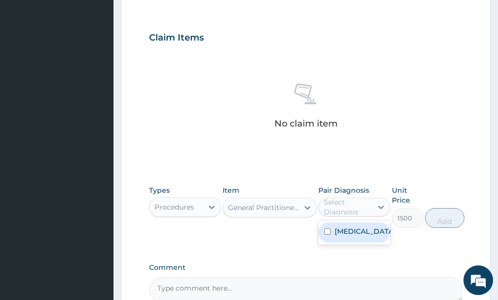
click at [371, 208] on div "Select Diagnosis" at bounding box center [345, 207] width 53 height 16
click at [357, 235] on label "Malaria" at bounding box center [365, 231] width 60 height 10
checkbox input "true"
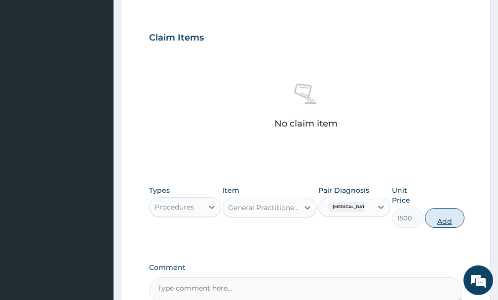
click at [450, 221] on button "Add" at bounding box center [445, 218] width 40 height 20
type input "0"
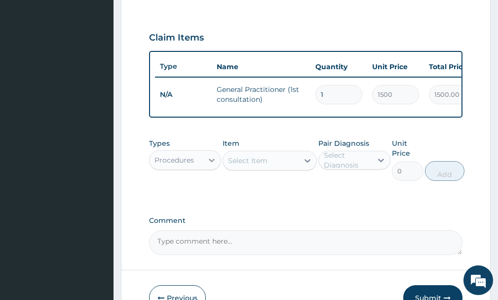
click at [207, 165] on icon at bounding box center [212, 160] width 10 height 10
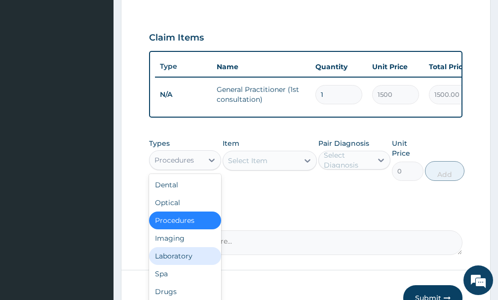
drag, startPoint x: 179, startPoint y: 266, endPoint x: 228, endPoint y: 234, distance: 58.2
click at [179, 264] on div "Laboratory" at bounding box center [185, 256] width 72 height 18
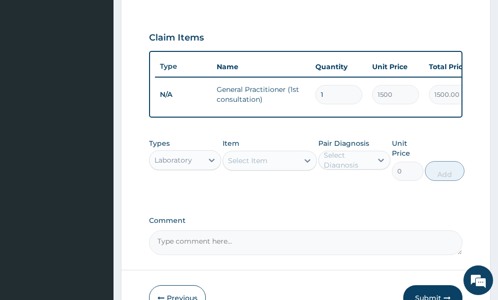
click at [267, 168] on div "Select Item" at bounding box center [270, 161] width 94 height 20
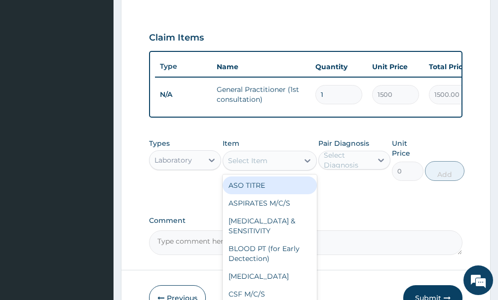
click at [268, 168] on div "Select Item" at bounding box center [260, 161] width 75 height 16
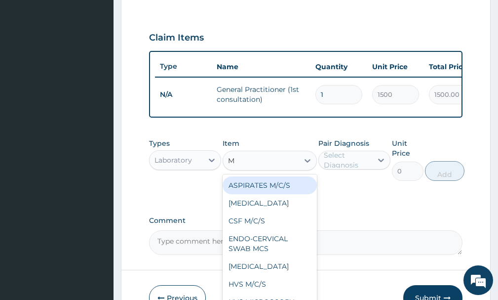
type input "MP"
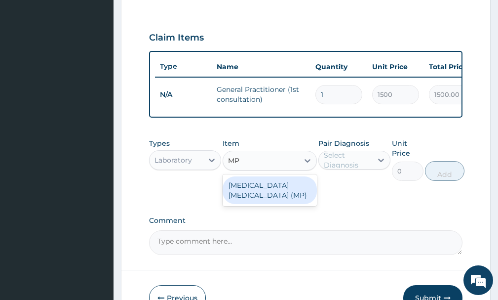
click at [282, 204] on div "MALARIA PARASITE (MP)" at bounding box center [270, 190] width 94 height 28
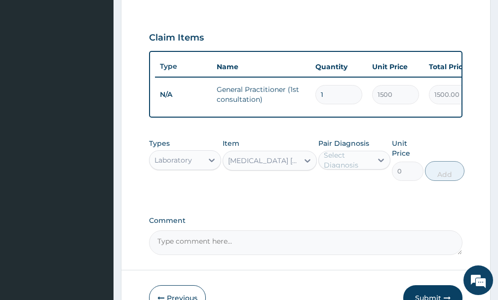
type input "560"
click at [363, 170] on div "Select Diagnosis" at bounding box center [347, 160] width 47 height 20
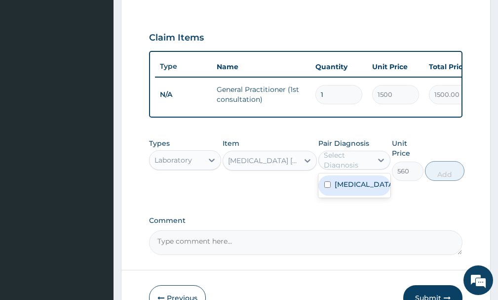
drag, startPoint x: 354, startPoint y: 193, endPoint x: 398, endPoint y: 194, distance: 44.5
click at [354, 189] on label "Malaria" at bounding box center [365, 184] width 60 height 10
checkbox input "true"
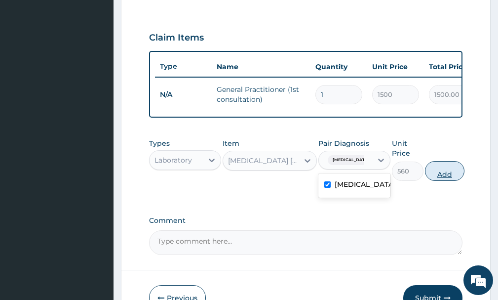
click at [442, 181] on button "Add" at bounding box center [445, 171] width 40 height 20
type input "0"
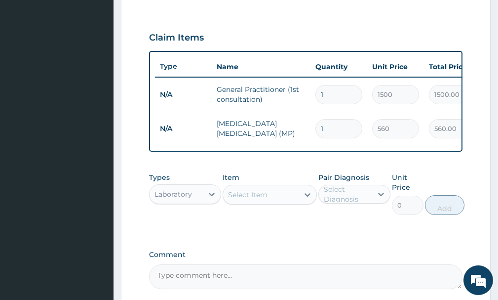
click at [266, 200] on div "Select Item" at bounding box center [248, 195] width 40 height 10
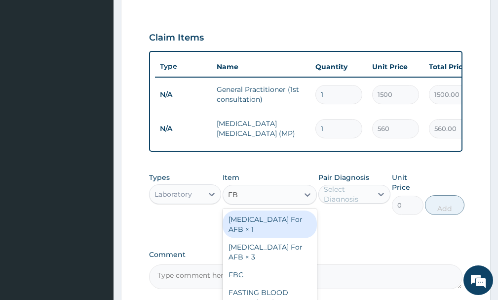
type input "FBC"
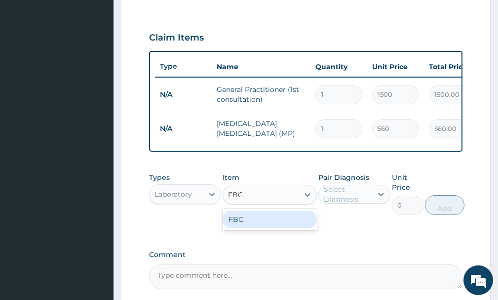
drag, startPoint x: 284, startPoint y: 228, endPoint x: 300, endPoint y: 224, distance: 16.2
click at [284, 228] on div "FBC" at bounding box center [270, 219] width 94 height 18
type input "1600"
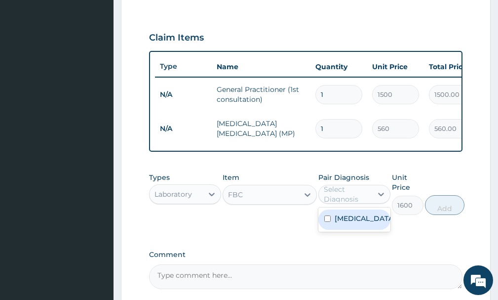
click at [338, 204] on div "Select Diagnosis" at bounding box center [347, 194] width 47 height 20
click at [338, 223] on label "Malaria" at bounding box center [365, 218] width 60 height 10
checkbox input "true"
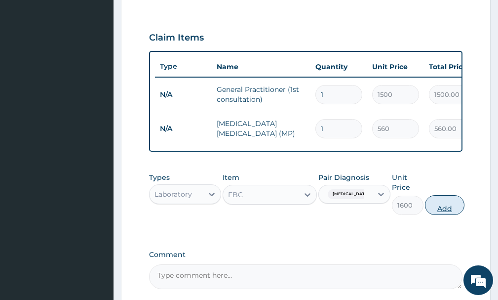
click at [434, 215] on button "Add" at bounding box center [445, 205] width 40 height 20
type input "0"
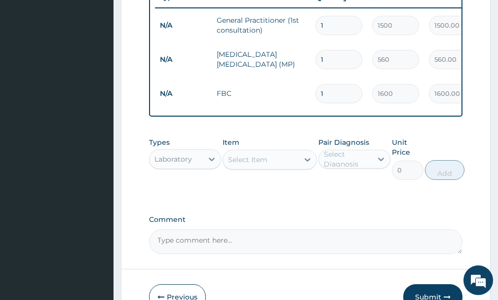
scroll to position [399, 0]
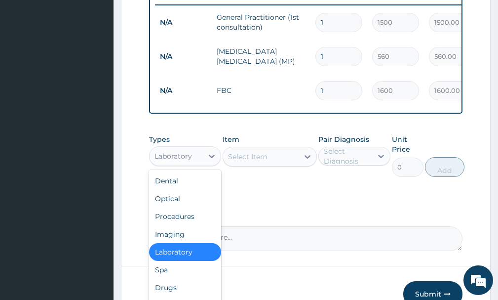
click at [184, 164] on div "Laboratory" at bounding box center [176, 156] width 53 height 16
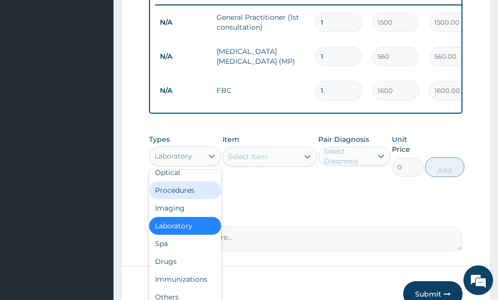
scroll to position [28, 0]
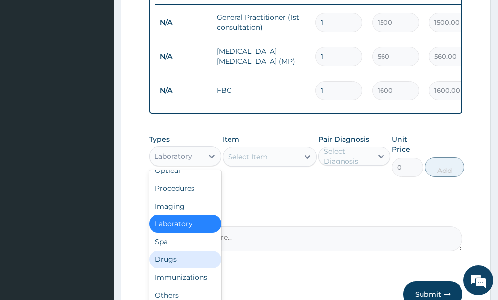
drag, startPoint x: 162, startPoint y: 265, endPoint x: 220, endPoint y: 215, distance: 76.3
click at [166, 265] on div "Drugs" at bounding box center [185, 259] width 72 height 18
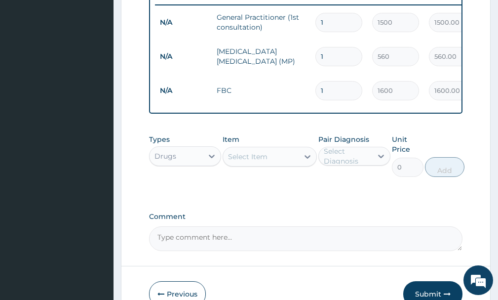
click at [261, 161] on div "Select Item" at bounding box center [248, 157] width 40 height 10
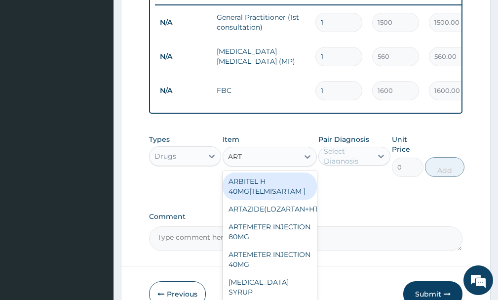
type input "ARTE"
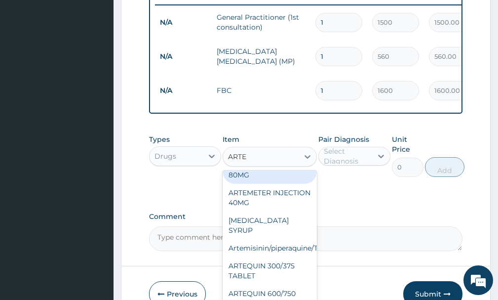
scroll to position [0, 0]
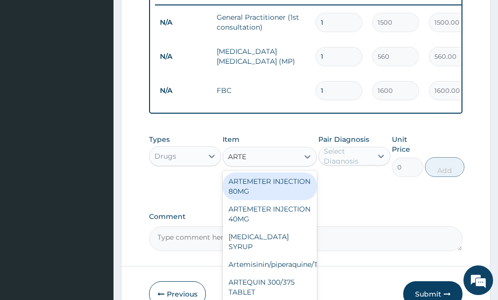
click at [269, 197] on div "ARTEMETER INJECTION 80MG" at bounding box center [270, 186] width 94 height 28
type input "250"
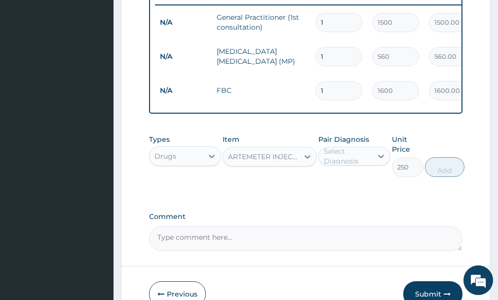
click at [355, 166] on div "Select Diagnosis" at bounding box center [347, 156] width 47 height 20
drag, startPoint x: 348, startPoint y: 183, endPoint x: 407, endPoint y: 184, distance: 59.8
click at [349, 184] on label "Malaria" at bounding box center [365, 180] width 60 height 10
checkbox input "true"
click at [437, 177] on button "Add" at bounding box center [445, 167] width 40 height 20
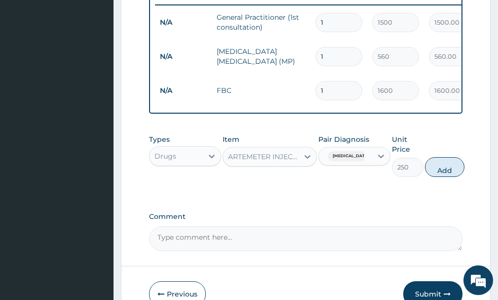
type input "0"
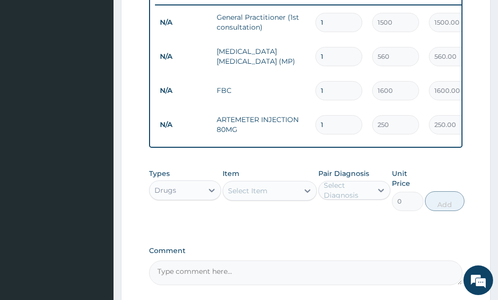
type input "16"
type input "4000.00"
type input "16"
click at [270, 198] on div "Select Item" at bounding box center [260, 191] width 75 height 16
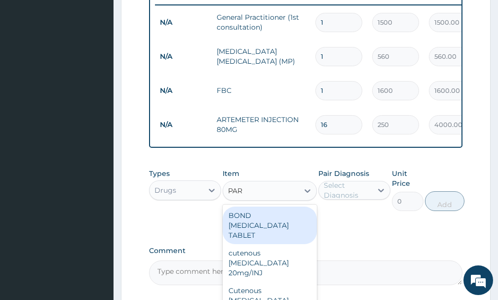
type input "PARA"
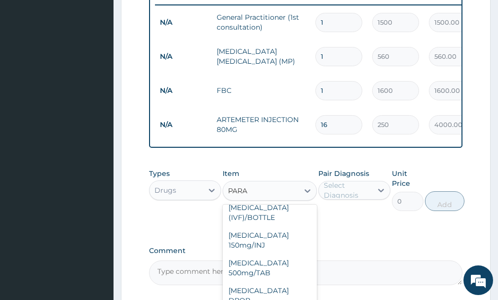
scroll to position [75, 0]
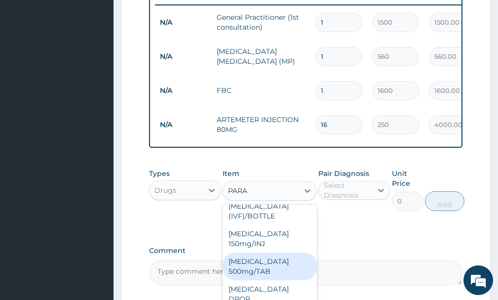
drag, startPoint x: 252, startPoint y: 264, endPoint x: 281, endPoint y: 257, distance: 29.6
click at [253, 264] on div "PARACETAMOL 500mg/TAB" at bounding box center [270, 266] width 94 height 28
type input "5.25"
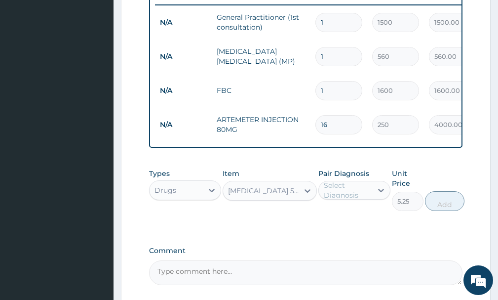
drag, startPoint x: 355, startPoint y: 190, endPoint x: 359, endPoint y: 208, distance: 18.1
click at [356, 197] on div "Select Diagnosis" at bounding box center [347, 190] width 47 height 20
drag, startPoint x: 351, startPoint y: 228, endPoint x: 407, endPoint y: 230, distance: 56.8
click at [365, 226] on div "Malaria" at bounding box center [355, 215] width 72 height 20
checkbox input "true"
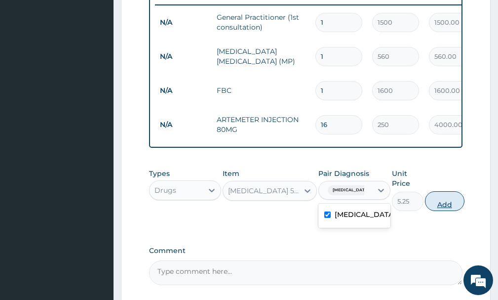
click at [439, 211] on button "Add" at bounding box center [445, 201] width 40 height 20
type input "0"
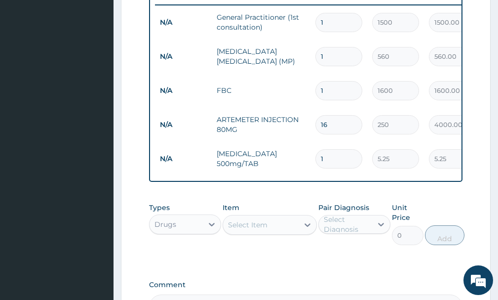
type input "18"
type input "94.50"
type input "18"
click at [270, 233] on div "Select Item" at bounding box center [260, 225] width 75 height 16
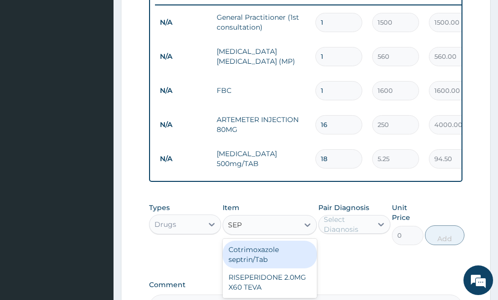
type input "SEPT"
drag, startPoint x: 284, startPoint y: 267, endPoint x: 311, endPoint y: 257, distance: 28.9
click at [289, 265] on div "Cotrimoxazole septrin/Tab" at bounding box center [270, 255] width 94 height 28
type input "34.12"
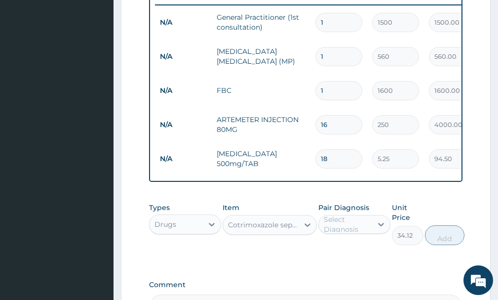
drag, startPoint x: 352, startPoint y: 232, endPoint x: 353, endPoint y: 241, distance: 8.9
click at [353, 234] on div "Select Diagnosis" at bounding box center [347, 224] width 47 height 20
click at [353, 253] on label "Malaria" at bounding box center [365, 248] width 60 height 10
checkbox input "true"
click at [437, 245] on button "Add" at bounding box center [445, 235] width 40 height 20
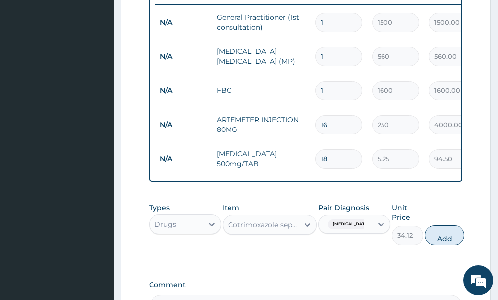
type input "0"
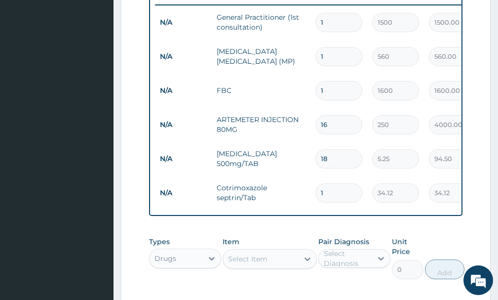
type input "17"
type input "580.04"
type input "1"
type input "34.12"
type input "0.00"
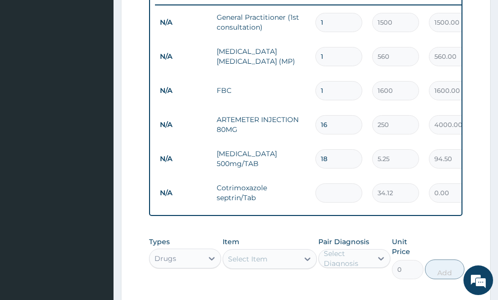
type input "7"
type input "238.84"
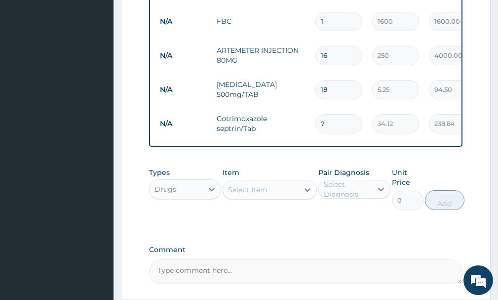
scroll to position [471, 0]
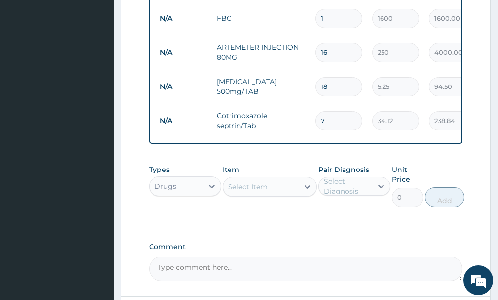
type input "7"
click at [271, 195] on div "Select Item" at bounding box center [260, 187] width 75 height 16
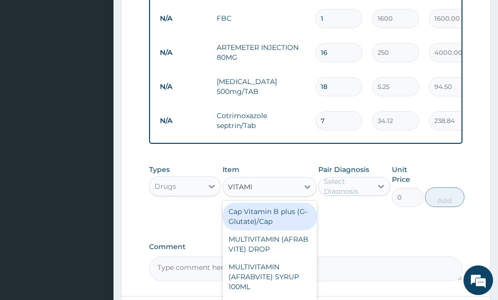
type input "VITAMIN"
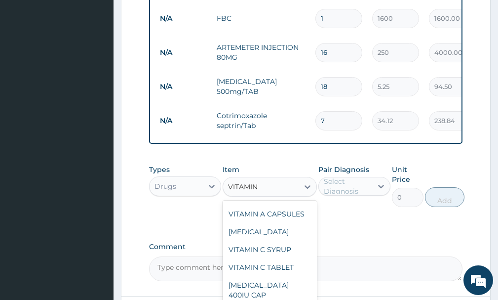
scroll to position [208, 0]
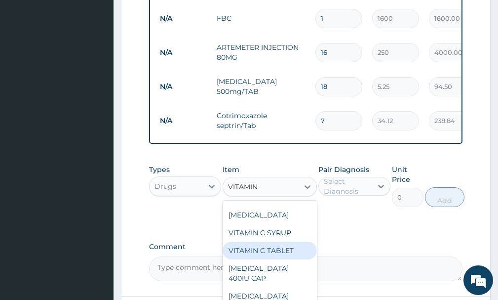
click at [273, 259] on div "VITAMIN C TABLET" at bounding box center [270, 251] width 94 height 18
type input "2.62"
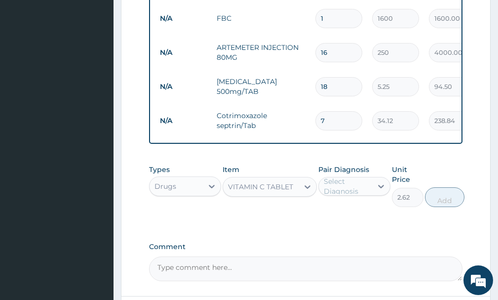
click at [352, 196] on div "Select Diagnosis" at bounding box center [355, 186] width 72 height 19
click at [330, 222] on div "Malaria" at bounding box center [355, 212] width 72 height 20
checkbox input "true"
click at [448, 207] on button "Add" at bounding box center [445, 197] width 40 height 20
type input "0"
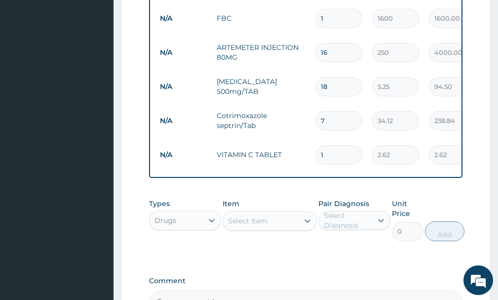
type input "18"
type input "47.16"
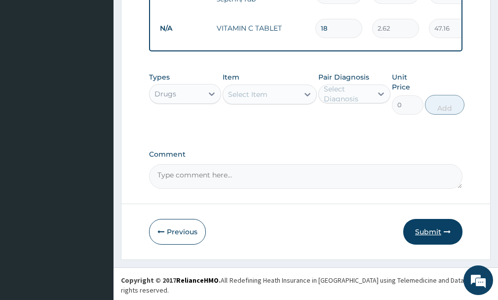
type input "18"
click at [431, 241] on button "Submit" at bounding box center [432, 232] width 59 height 26
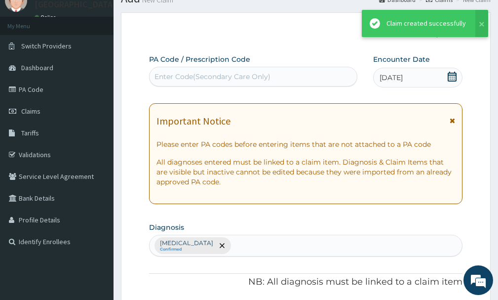
scroll to position [597, 0]
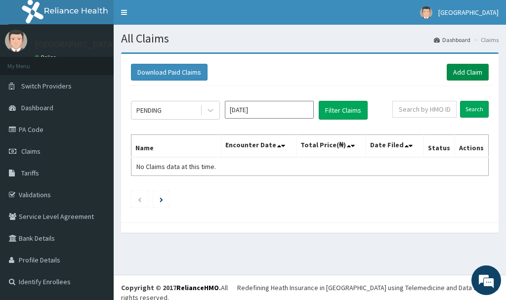
click at [474, 71] on link "Add Claim" at bounding box center [467, 72] width 42 height 17
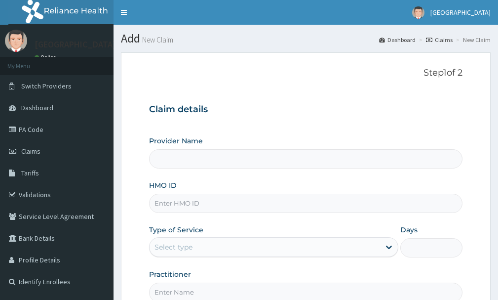
click at [189, 203] on input "HMO ID" at bounding box center [306, 203] width 314 height 19
click at [194, 245] on div "Select type" at bounding box center [265, 247] width 231 height 16
click at [196, 160] on input "Provider Name" at bounding box center [306, 158] width 314 height 19
type input "[GEOGRAPHIC_DATA]"
click at [176, 205] on input "HMO ID" at bounding box center [306, 203] width 314 height 19
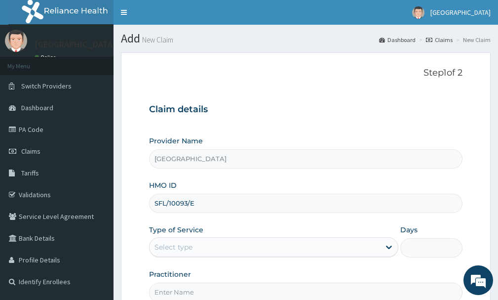
type input "SFL/10093/E"
click at [191, 250] on div "Select type" at bounding box center [174, 247] width 38 height 10
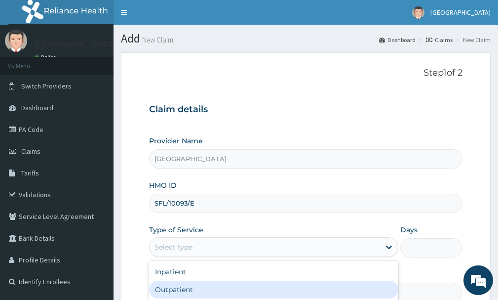
click at [188, 284] on div "Outpatient" at bounding box center [273, 290] width 249 height 18
type input "1"
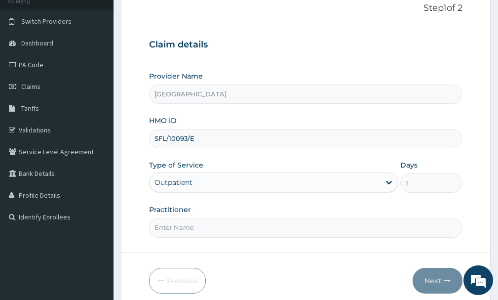
scroll to position [66, 0]
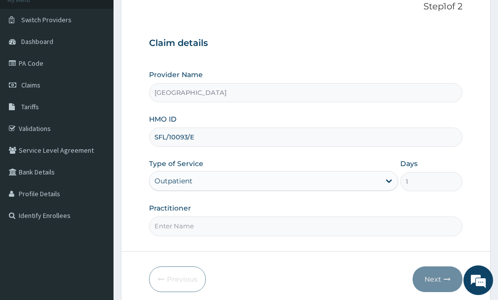
click at [239, 233] on input "Practitioner" at bounding box center [306, 225] width 314 height 19
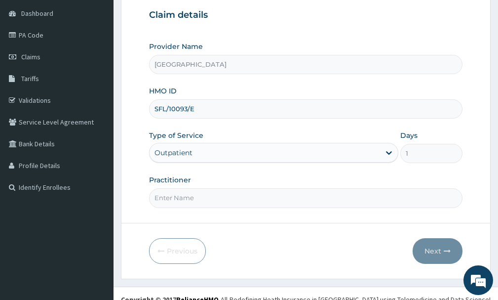
scroll to position [106, 0]
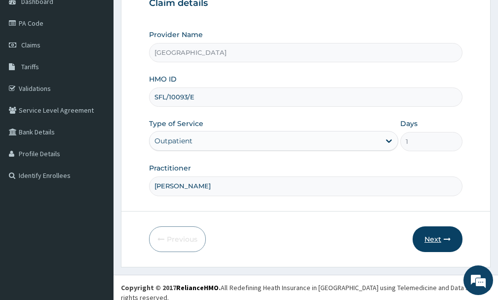
type input "[PERSON_NAME]"
click at [446, 242] on icon "button" at bounding box center [447, 239] width 7 height 7
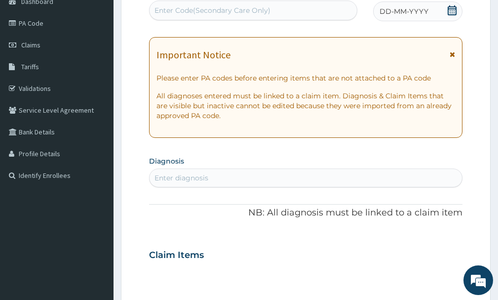
click at [254, 179] on div "Enter diagnosis" at bounding box center [306, 178] width 313 height 16
click at [189, 175] on div "Enter diagnosis" at bounding box center [182, 178] width 54 height 10
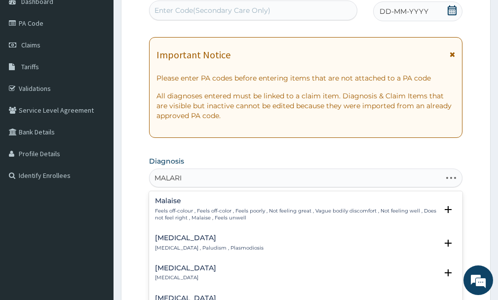
type input "[MEDICAL_DATA]"
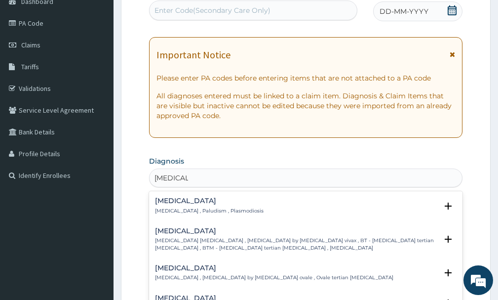
click at [179, 205] on div "[MEDICAL_DATA] [MEDICAL_DATA] , Paludism , Plasmodiosis" at bounding box center [209, 205] width 109 height 17
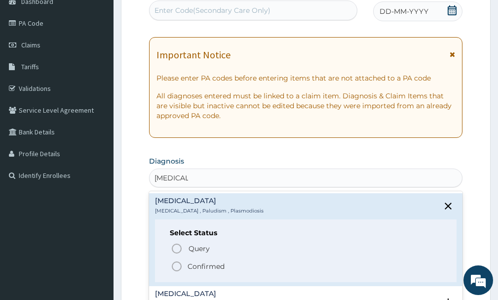
click at [173, 265] on icon "status option filled" at bounding box center [177, 266] width 12 height 12
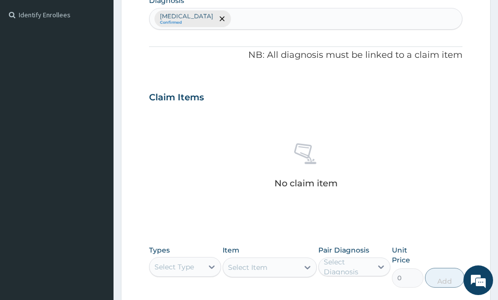
scroll to position [301, 0]
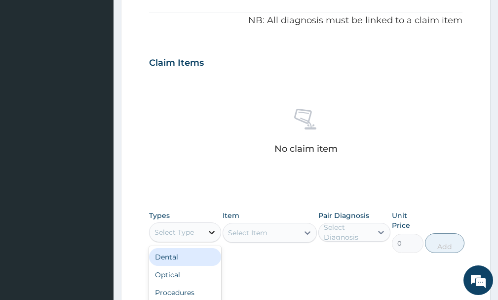
click at [203, 230] on div at bounding box center [212, 232] width 18 height 18
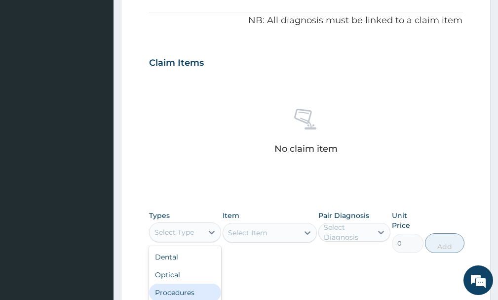
drag, startPoint x: 187, startPoint y: 291, endPoint x: 307, endPoint y: 235, distance: 132.6
click at [203, 286] on div "Procedures" at bounding box center [185, 292] width 72 height 18
click at [305, 234] on icon at bounding box center [308, 233] width 10 height 10
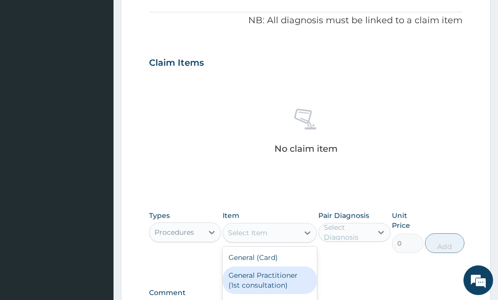
click at [272, 274] on div "General Practitioner (1st consultation)" at bounding box center [270, 280] width 94 height 28
type input "1500"
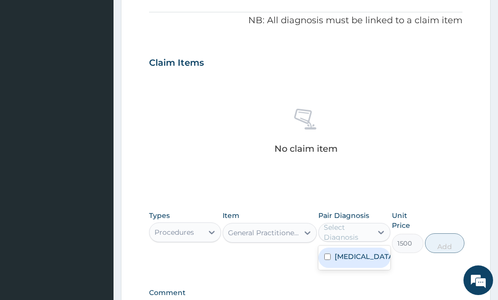
drag, startPoint x: 351, startPoint y: 233, endPoint x: 349, endPoint y: 261, distance: 28.3
click at [352, 234] on div "Select Diagnosis" at bounding box center [347, 232] width 47 height 20
drag, startPoint x: 345, startPoint y: 261, endPoint x: 389, endPoint y: 258, distance: 44.1
click at [349, 260] on label "Malaria" at bounding box center [365, 256] width 60 height 10
checkbox input "true"
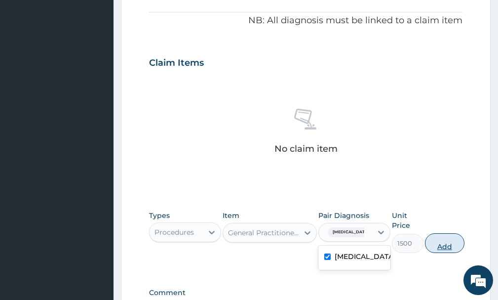
click at [444, 249] on button "Add" at bounding box center [445, 243] width 40 height 20
type input "0"
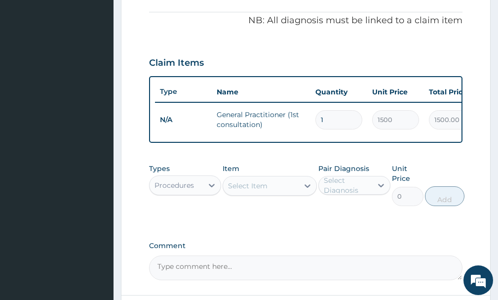
click at [187, 190] on div "Procedures" at bounding box center [175, 185] width 40 height 10
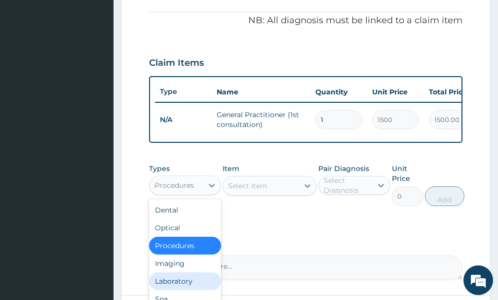
click at [178, 286] on div "Laboratory" at bounding box center [185, 281] width 72 height 18
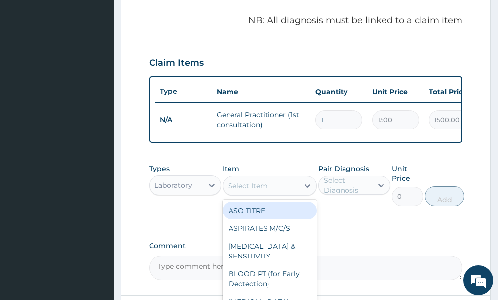
click at [262, 191] on div "Select Item" at bounding box center [248, 186] width 40 height 10
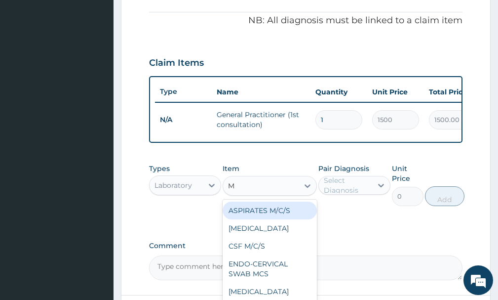
type input "MP"
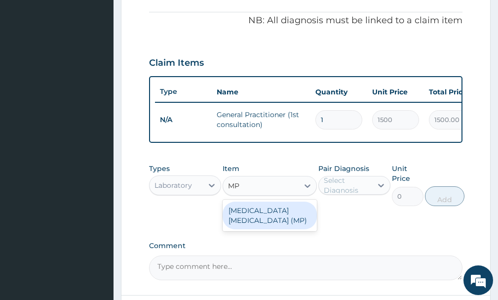
click at [287, 221] on div "MALARIA PARASITE (MP)" at bounding box center [270, 216] width 94 height 28
type input "560"
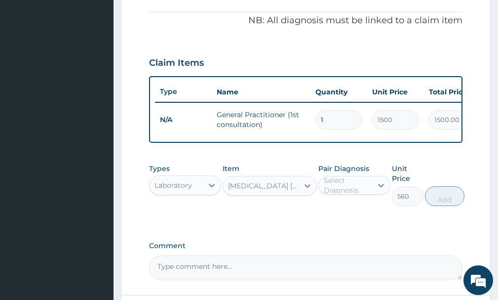
drag, startPoint x: 345, startPoint y: 180, endPoint x: 345, endPoint y: 186, distance: 5.5
click at [344, 182] on div "Pair Diagnosis Select Diagnosis" at bounding box center [355, 184] width 72 height 42
click at [352, 191] on div "Select Diagnosis" at bounding box center [347, 185] width 47 height 20
drag, startPoint x: 340, startPoint y: 222, endPoint x: 383, endPoint y: 223, distance: 43.0
click at [341, 221] on div "Malaria" at bounding box center [355, 211] width 72 height 20
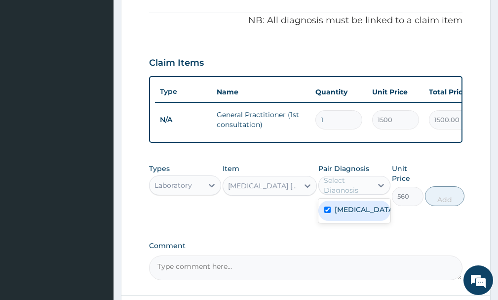
checkbox input "true"
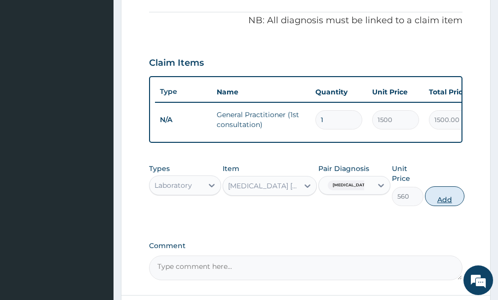
click at [432, 206] on button "Add" at bounding box center [445, 196] width 40 height 20
type input "0"
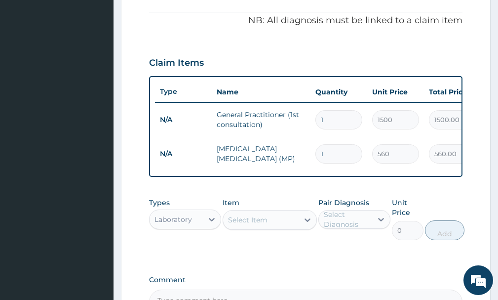
click at [248, 225] on div "Select Item" at bounding box center [248, 220] width 40 height 10
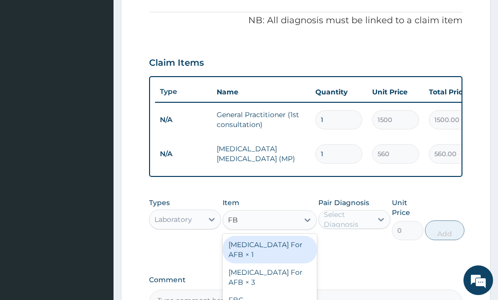
type input "FBC"
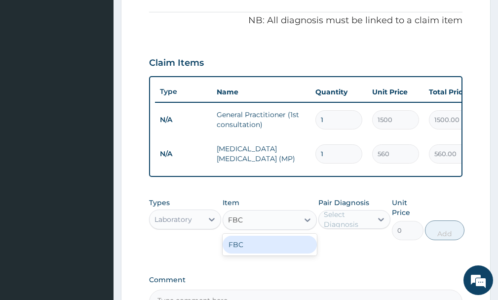
drag, startPoint x: 278, startPoint y: 257, endPoint x: 327, endPoint y: 248, distance: 49.7
click at [284, 253] on div "FBC" at bounding box center [270, 245] width 94 height 18
type input "1600"
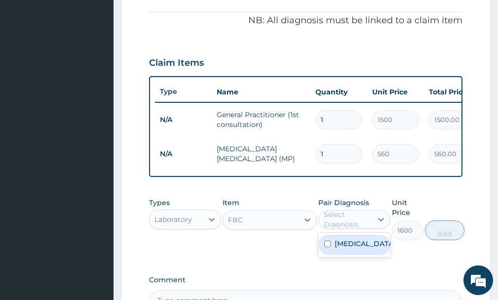
click at [350, 229] on div "Select Diagnosis" at bounding box center [347, 219] width 47 height 20
click at [356, 248] on label "Malaria" at bounding box center [365, 244] width 60 height 10
checkbox input "true"
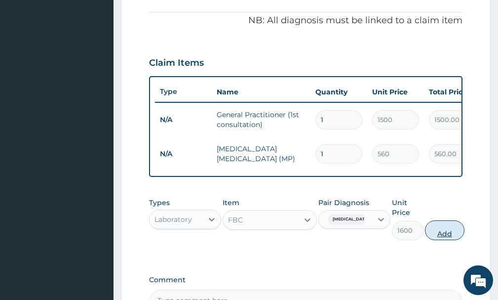
click at [450, 239] on button "Add" at bounding box center [445, 230] width 40 height 20
type input "0"
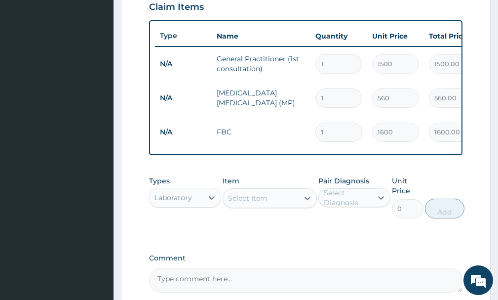
scroll to position [359, 0]
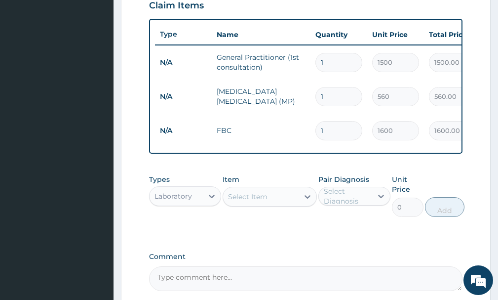
click at [201, 204] on div "Laboratory" at bounding box center [176, 196] width 53 height 16
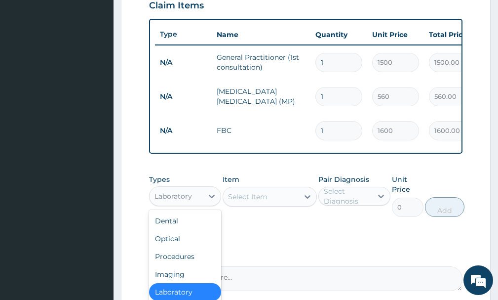
scroll to position [461, 0]
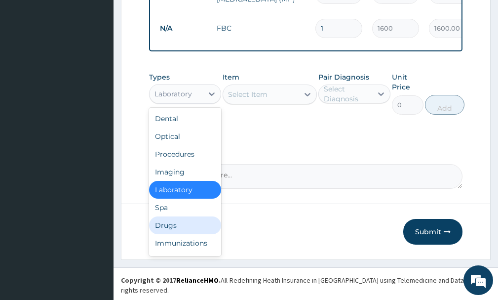
click at [164, 234] on div "Drugs" at bounding box center [185, 225] width 72 height 18
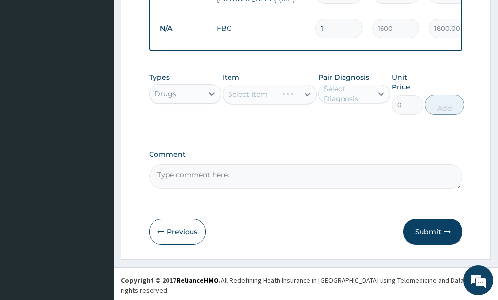
click at [269, 101] on div "Select Item" at bounding box center [270, 94] width 94 height 20
click at [270, 102] on div "Select Item" at bounding box center [260, 94] width 75 height 16
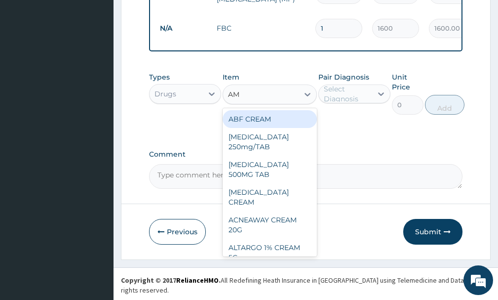
type input "AMA"
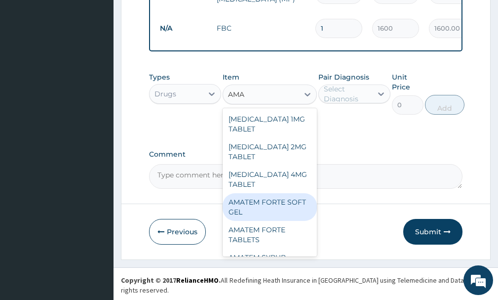
click at [261, 205] on div "AMATEM FORTE SOFT GEL" at bounding box center [270, 207] width 94 height 28
type input "250"
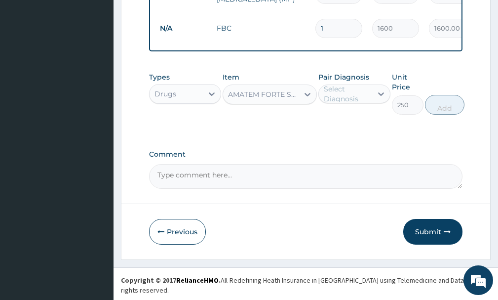
click at [337, 96] on div "Select Diagnosis" at bounding box center [347, 94] width 47 height 20
click at [353, 129] on div "Malaria" at bounding box center [355, 119] width 72 height 20
checkbox input "true"
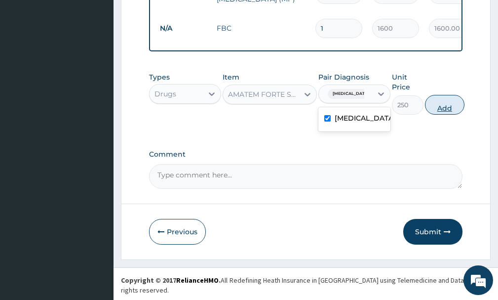
click at [441, 115] on button "Add" at bounding box center [445, 105] width 40 height 20
type input "0"
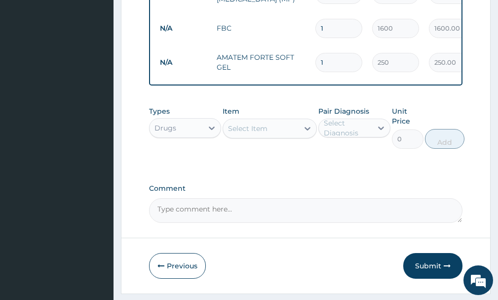
type input "0.00"
type input "6"
type input "1500.00"
type input "6"
click at [252, 133] on div "Select Item" at bounding box center [248, 128] width 40 height 10
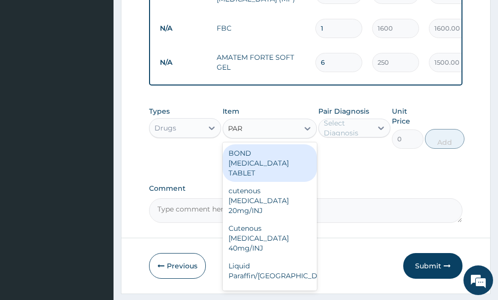
type input "PARA"
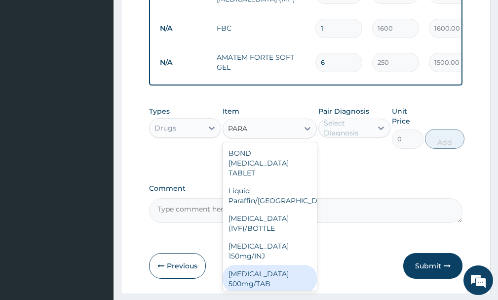
drag, startPoint x: 268, startPoint y: 272, endPoint x: 282, endPoint y: 231, distance: 43.0
click at [270, 272] on div "PARACETAMOL 500mg/TAB" at bounding box center [270, 279] width 94 height 28
type input "5.25"
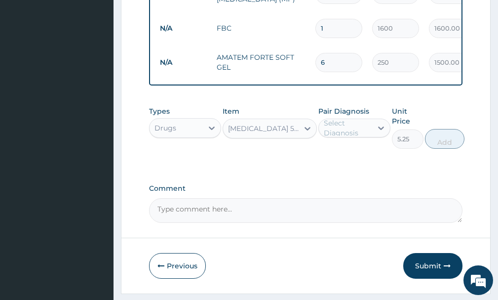
click at [340, 138] on div "Select Diagnosis" at bounding box center [347, 128] width 47 height 20
click at [354, 157] on label "Malaria" at bounding box center [365, 152] width 60 height 10
checkbox input "true"
click at [443, 148] on button "Add" at bounding box center [445, 139] width 40 height 20
type input "0"
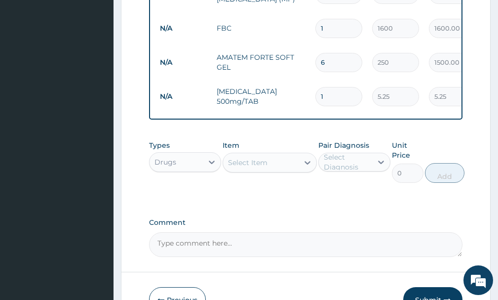
type input "0.00"
type input "4"
type input "21.00"
type input "40"
type input "210.00"
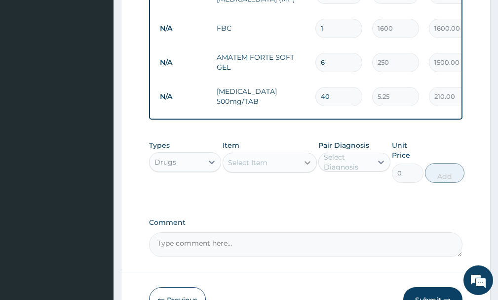
type input "40"
click at [299, 167] on div at bounding box center [308, 163] width 18 height 18
click at [259, 167] on div "Select Item" at bounding box center [248, 163] width 40 height 10
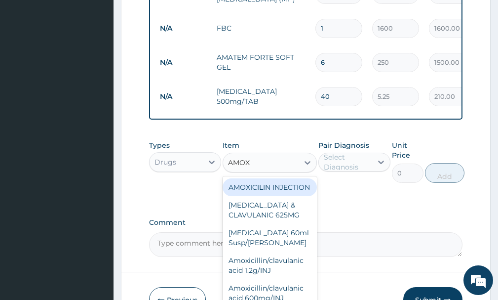
type input "AMOXI"
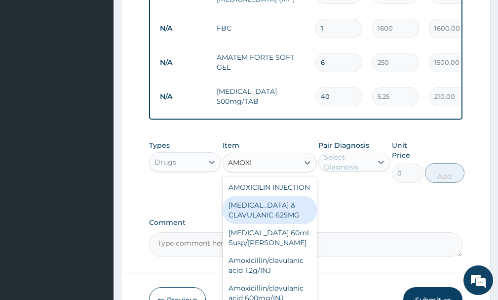
drag, startPoint x: 248, startPoint y: 231, endPoint x: 324, endPoint y: 210, distance: 78.4
click at [263, 224] on div "AMOXICILLIN & CLAVULANIC 625MG" at bounding box center [270, 210] width 94 height 28
type input "300"
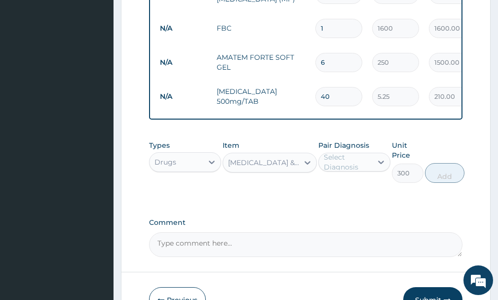
click at [350, 168] on div "Select Diagnosis" at bounding box center [347, 162] width 47 height 20
drag, startPoint x: 353, startPoint y: 193, endPoint x: 384, endPoint y: 202, distance: 31.8
click at [363, 197] on div "Malaria" at bounding box center [355, 187] width 72 height 20
checkbox input "true"
click at [447, 181] on button "Add" at bounding box center [445, 173] width 40 height 20
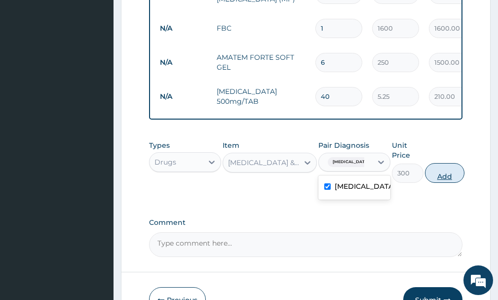
type input "0"
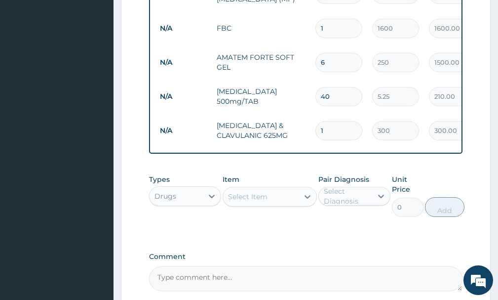
type input "10"
type input "3000.00"
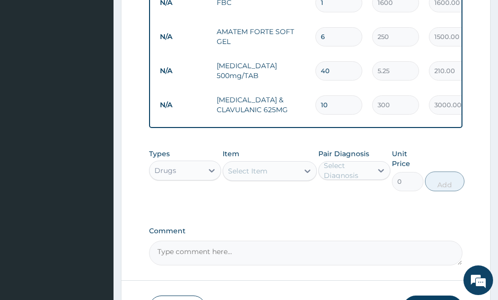
scroll to position [563, 0]
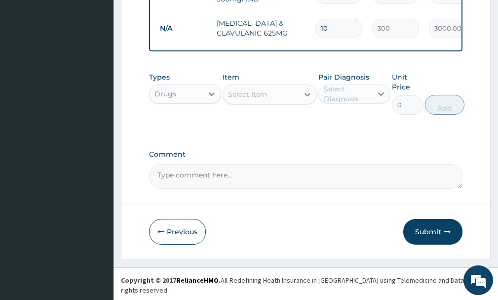
type input "10"
drag, startPoint x: 435, startPoint y: 234, endPoint x: 435, endPoint y: 226, distance: 8.4
click at [435, 233] on button "Submit" at bounding box center [432, 232] width 59 height 26
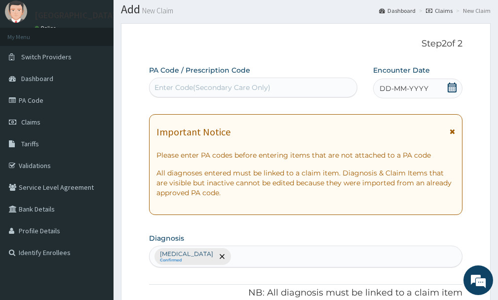
scroll to position [19, 0]
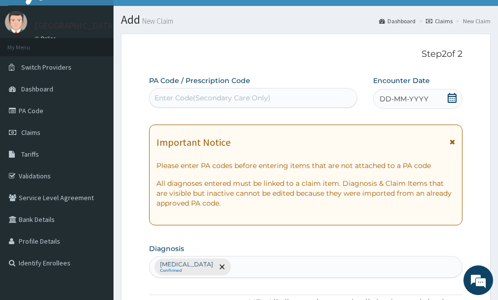
click at [453, 100] on icon at bounding box center [452, 98] width 10 height 10
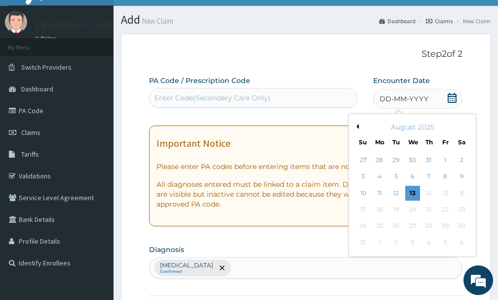
click at [357, 126] on button "Previous Month" at bounding box center [356, 126] width 5 height 5
drag, startPoint x: 378, startPoint y: 205, endPoint x: 438, endPoint y: 198, distance: 59.7
click at [383, 206] on div "21" at bounding box center [379, 209] width 15 height 15
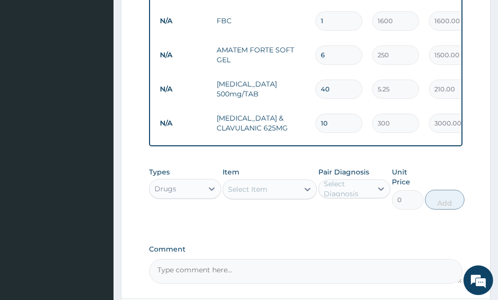
scroll to position [563, 0]
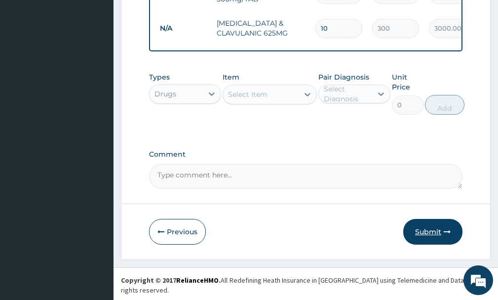
click at [441, 235] on button "Submit" at bounding box center [432, 232] width 59 height 26
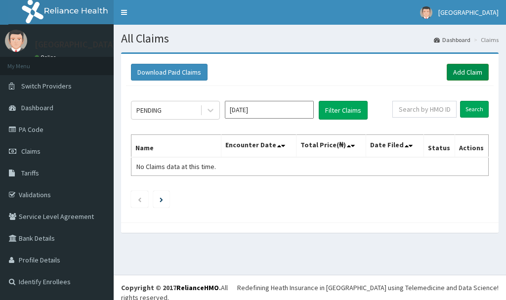
click at [470, 69] on link "Add Claim" at bounding box center [467, 72] width 42 height 17
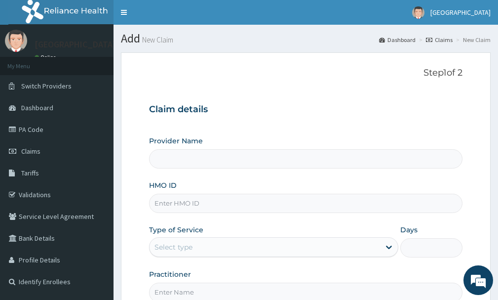
type input "[GEOGRAPHIC_DATA]"
click at [172, 201] on input "HMO ID" at bounding box center [306, 203] width 314 height 19
click at [165, 202] on input "HMO ID" at bounding box center [306, 203] width 314 height 19
type input "BTR/10680/B"
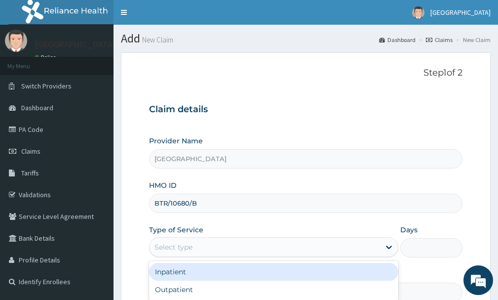
drag, startPoint x: 193, startPoint y: 246, endPoint x: 197, endPoint y: 252, distance: 7.8
click at [193, 246] on div "Select type" at bounding box center [174, 247] width 38 height 10
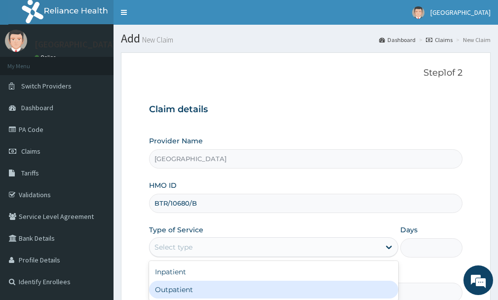
click at [184, 291] on div "Outpatient" at bounding box center [273, 290] width 249 height 18
type input "1"
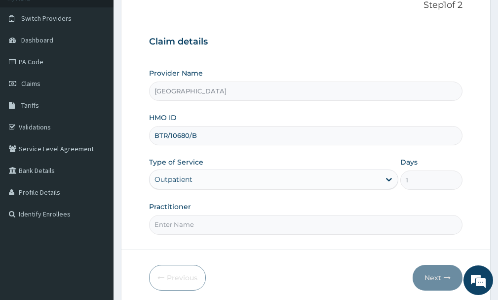
scroll to position [75, 0]
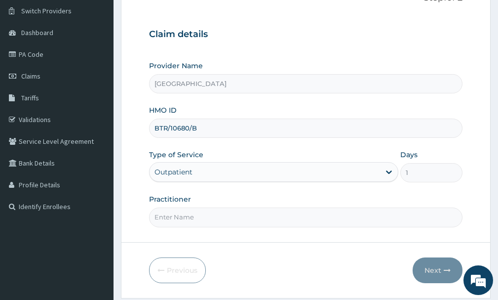
click at [290, 219] on input "Practitioner" at bounding box center [306, 216] width 314 height 19
type input "DR NKEMJIKA"
click at [442, 270] on button "Next" at bounding box center [438, 270] width 50 height 26
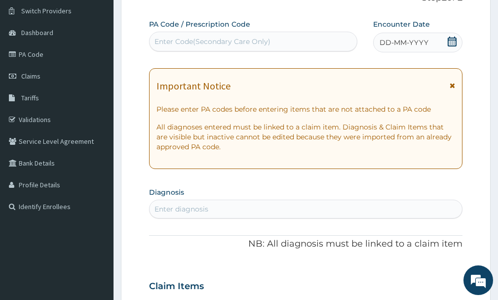
click at [186, 210] on div "Enter diagnosis" at bounding box center [182, 209] width 54 height 10
type input "MALARIA"
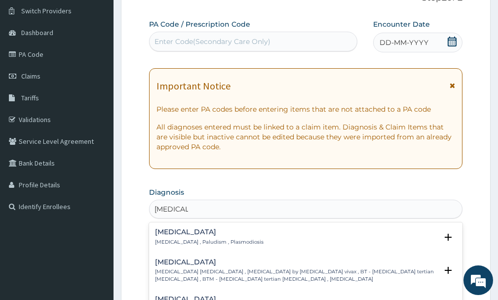
click at [198, 236] on div "Malaria Malaria , Paludism , Plasmodiosis" at bounding box center [209, 236] width 109 height 17
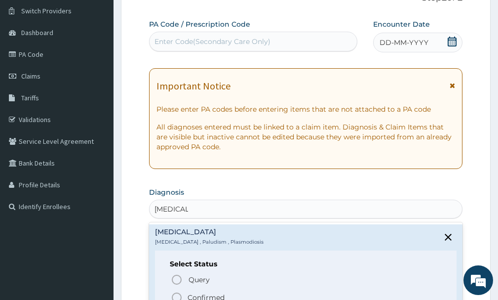
click at [200, 295] on p "Confirmed" at bounding box center [206, 297] width 37 height 10
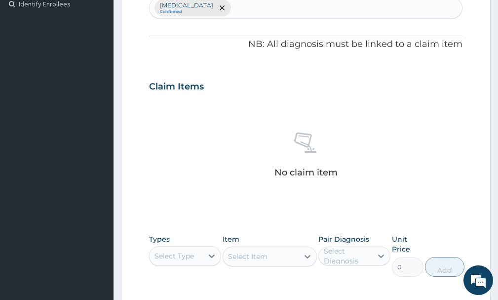
scroll to position [313, 0]
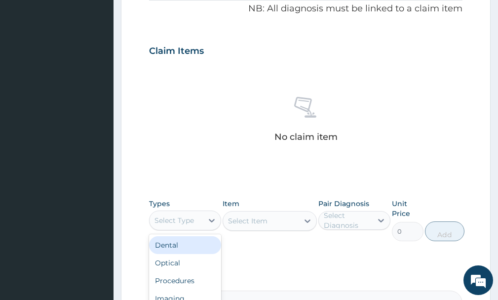
drag, startPoint x: 203, startPoint y: 219, endPoint x: 206, endPoint y: 237, distance: 18.1
click at [204, 224] on div "Select Type" at bounding box center [185, 220] width 72 height 20
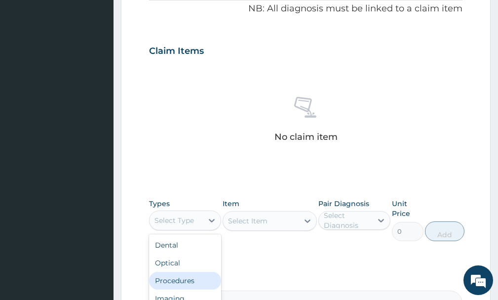
drag, startPoint x: 186, startPoint y: 283, endPoint x: 230, endPoint y: 266, distance: 47.4
click at [193, 282] on div "Procedures" at bounding box center [185, 281] width 72 height 18
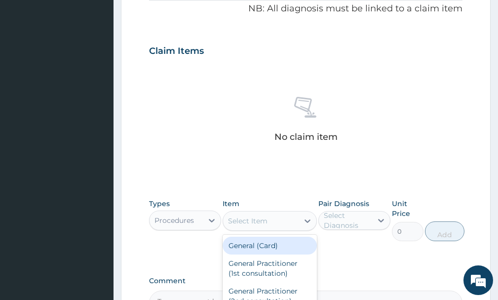
click at [271, 225] on div "Select Item" at bounding box center [260, 221] width 75 height 16
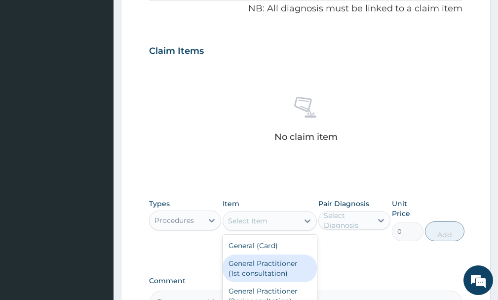
click at [268, 269] on div "General Practitioner (1st consultation)" at bounding box center [270, 268] width 94 height 28
type input "1500"
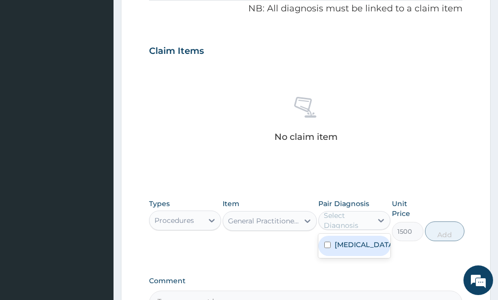
click at [356, 222] on div "Select Diagnosis" at bounding box center [347, 220] width 47 height 20
click at [346, 246] on label "Malaria" at bounding box center [365, 245] width 60 height 10
checkbox input "true"
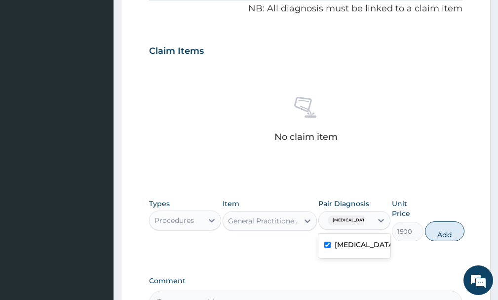
click at [453, 234] on button "Add" at bounding box center [445, 231] width 40 height 20
type input "0"
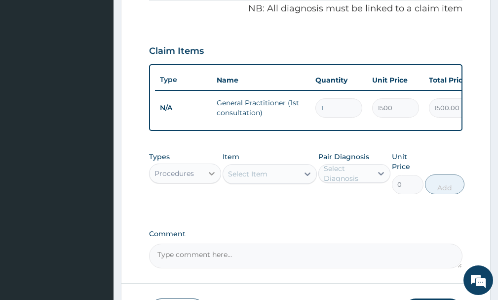
click at [205, 180] on div at bounding box center [212, 173] width 18 height 18
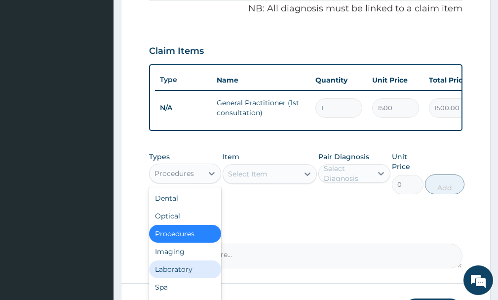
drag, startPoint x: 184, startPoint y: 281, endPoint x: 189, endPoint y: 275, distance: 7.7
click at [185, 278] on div "Laboratory" at bounding box center [185, 269] width 72 height 18
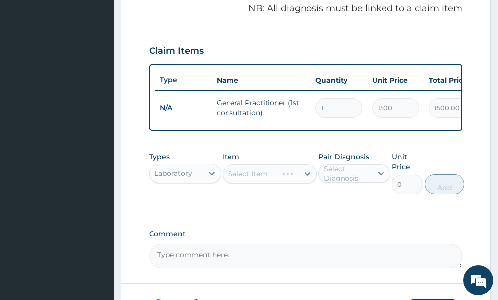
click at [259, 184] on div "Select Item" at bounding box center [270, 174] width 94 height 20
click at [260, 179] on div "Select Item" at bounding box center [248, 174] width 40 height 10
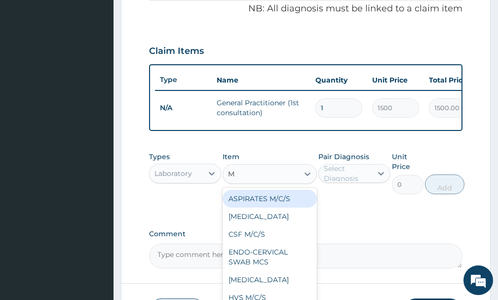
type input "MP"
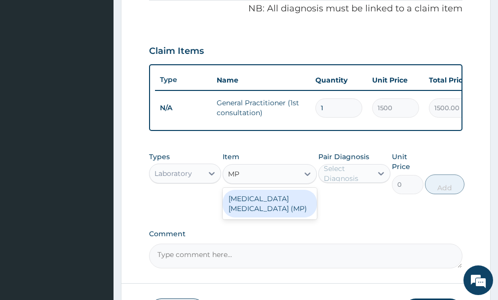
drag, startPoint x: 282, startPoint y: 209, endPoint x: 287, endPoint y: 211, distance: 6.0
click at [285, 211] on div "MALARIA PARASITE (MP)" at bounding box center [270, 204] width 94 height 28
type input "560"
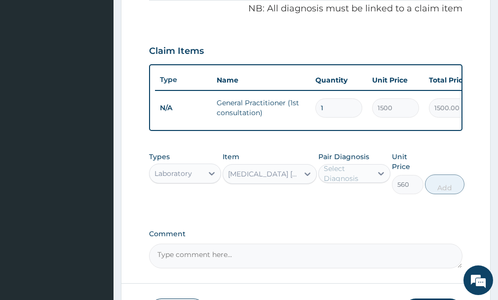
click at [354, 177] on div "Select Diagnosis" at bounding box center [347, 173] width 47 height 20
click at [351, 202] on label "Malaria" at bounding box center [365, 198] width 60 height 10
checkbox input "true"
click at [438, 194] on button "Add" at bounding box center [445, 184] width 40 height 20
type input "0"
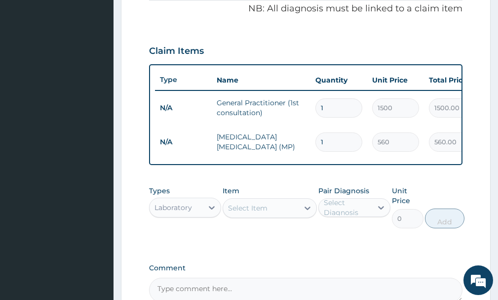
click at [244, 213] on div "Select Item" at bounding box center [248, 208] width 40 height 10
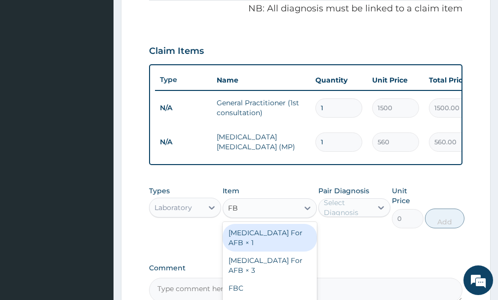
type input "FBC"
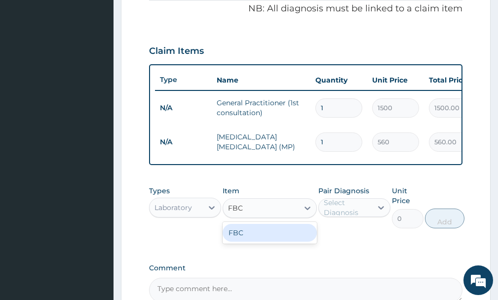
drag, startPoint x: 247, startPoint y: 242, endPoint x: 262, endPoint y: 237, distance: 15.5
click at [249, 242] on div "FBC" at bounding box center [270, 233] width 94 height 18
type input "1600"
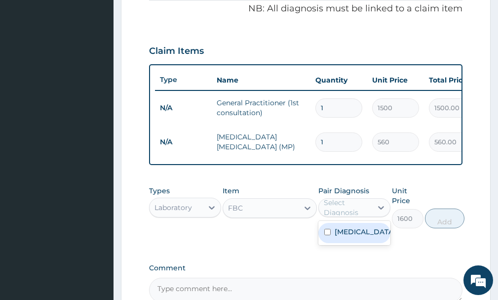
click at [349, 210] on div "Select Diagnosis" at bounding box center [347, 208] width 47 height 20
click at [347, 243] on div "Malaria" at bounding box center [355, 233] width 72 height 20
checkbox input "true"
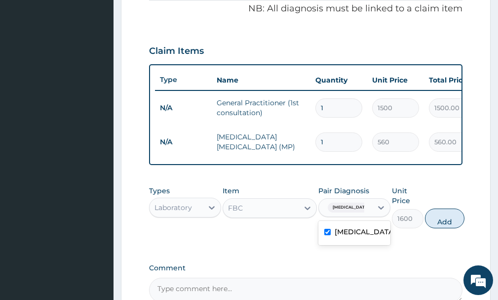
click at [455, 227] on button "Add" at bounding box center [445, 218] width 40 height 20
type input "0"
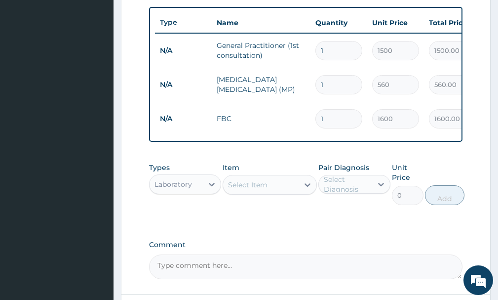
scroll to position [393, 0]
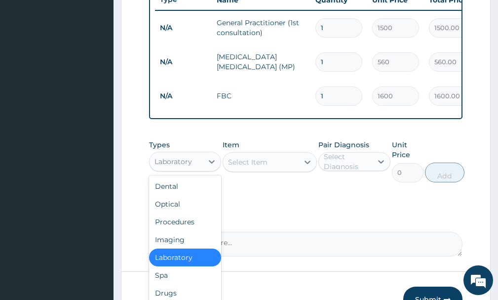
drag, startPoint x: 194, startPoint y: 170, endPoint x: 194, endPoint y: 187, distance: 17.3
click at [194, 169] on div "Laboratory" at bounding box center [176, 162] width 53 height 16
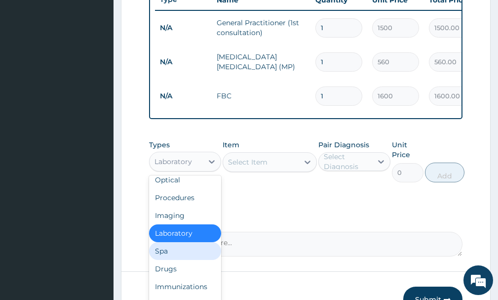
scroll to position [27, 0]
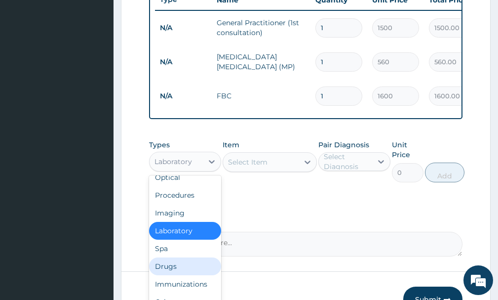
click at [191, 275] on div "Drugs" at bounding box center [185, 266] width 72 height 18
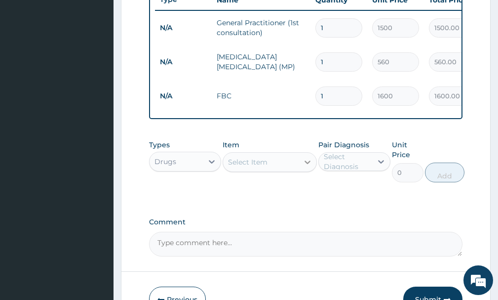
click at [309, 167] on icon at bounding box center [308, 162] width 10 height 10
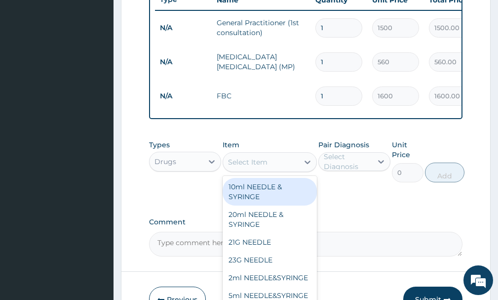
click at [257, 167] on div "Select Item" at bounding box center [248, 162] width 40 height 10
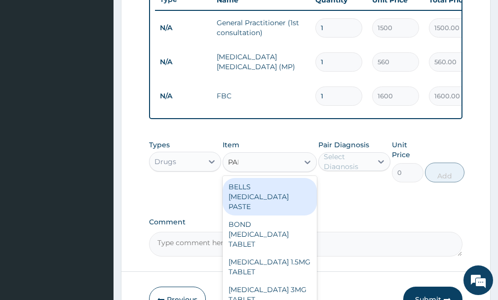
type input "PARA"
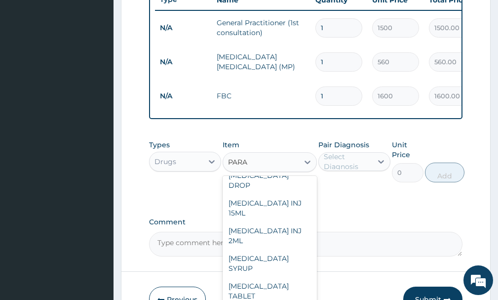
scroll to position [168, 0]
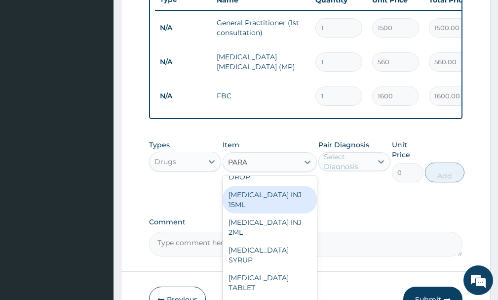
click at [256, 206] on div "PARACETAMOL INJ 15ML" at bounding box center [270, 200] width 94 height 28
type input "183.75"
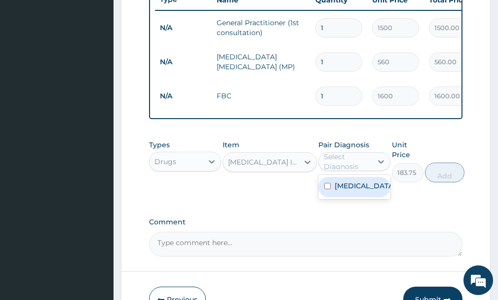
click at [353, 170] on div "Select Diagnosis" at bounding box center [347, 162] width 47 height 20
click at [346, 197] on div "Malaria" at bounding box center [355, 187] width 72 height 20
checkbox input "true"
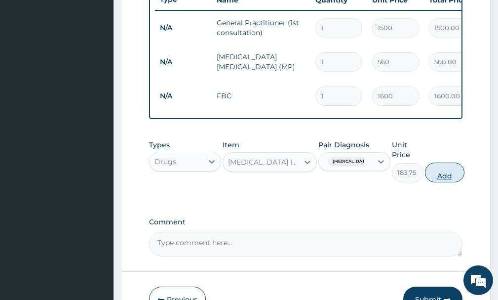
click at [449, 182] on button "Add" at bounding box center [445, 172] width 40 height 20
type input "0"
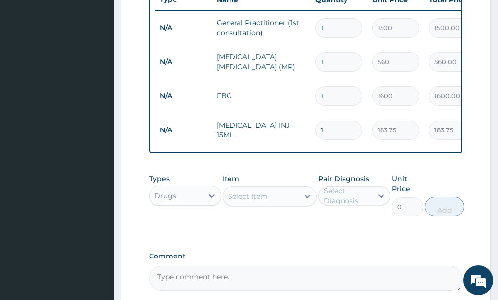
type input "18"
type input "3307.50"
type input "18"
click at [257, 201] on div "Select Item" at bounding box center [248, 196] width 40 height 10
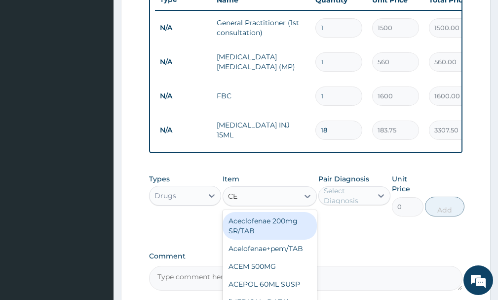
type input "CEF"
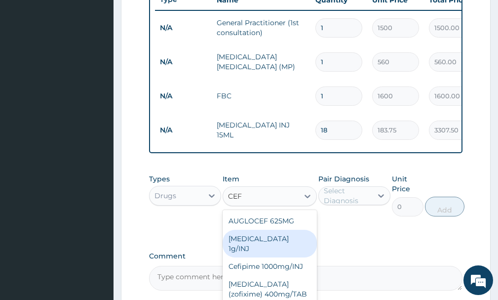
click at [259, 248] on div "Cefepime 1g/INJ" at bounding box center [270, 244] width 94 height 28
type input "945"
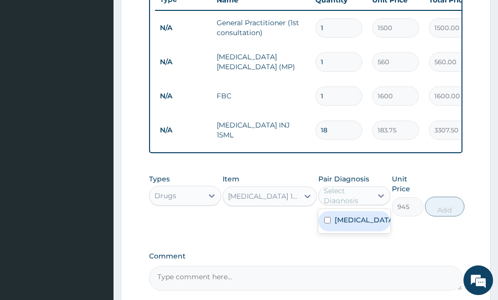
click at [348, 203] on div "Select Diagnosis" at bounding box center [347, 196] width 47 height 20
click at [254, 201] on div "Cefepime 1g/INJ" at bounding box center [263, 196] width 71 height 10
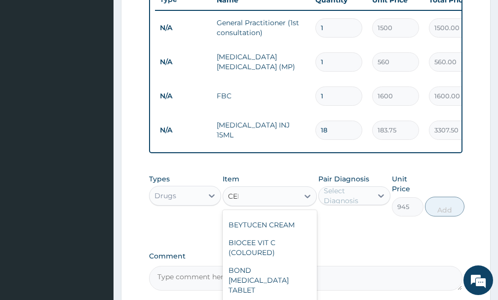
scroll to position [0, 0]
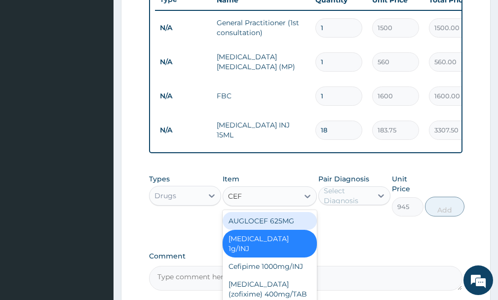
type input "CEFT"
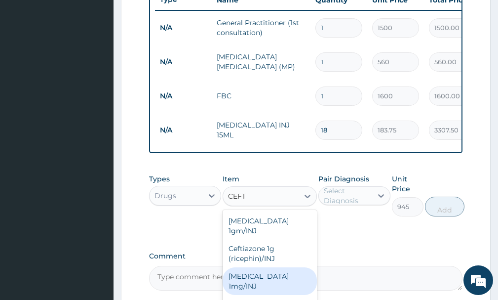
click at [284, 277] on div "Ceftriaxone 1mg/INJ" at bounding box center [270, 281] width 94 height 28
type input "1800"
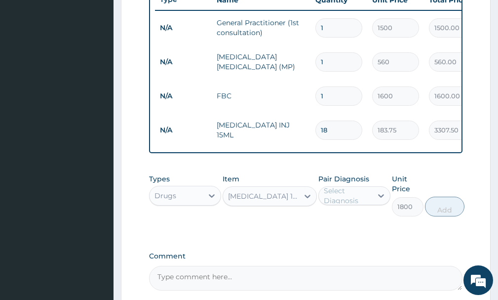
drag, startPoint x: 365, startPoint y: 200, endPoint x: 363, endPoint y: 209, distance: 9.7
click at [365, 205] on div "Select Diagnosis" at bounding box center [347, 196] width 47 height 20
drag, startPoint x: 352, startPoint y: 226, endPoint x: 375, endPoint y: 226, distance: 23.2
click at [358, 225] on label "Malaria" at bounding box center [365, 220] width 60 height 10
checkbox input "true"
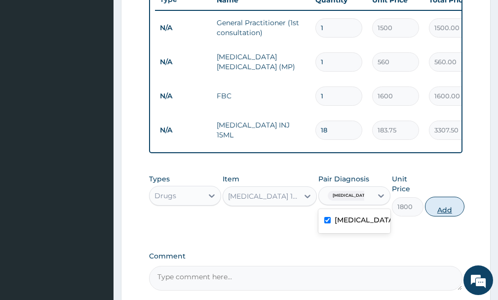
click at [446, 213] on button "Add" at bounding box center [445, 207] width 40 height 20
type input "0"
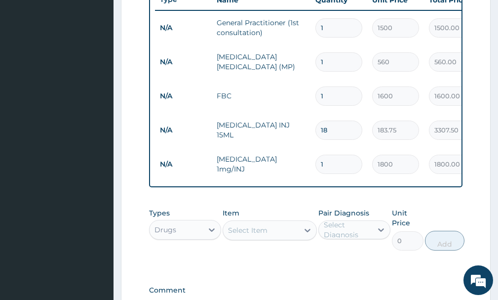
click at [244, 235] on div "Select Item" at bounding box center [248, 230] width 40 height 10
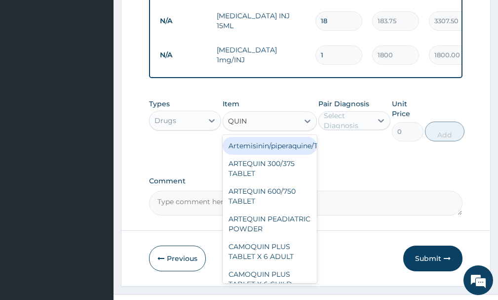
scroll to position [507, 0]
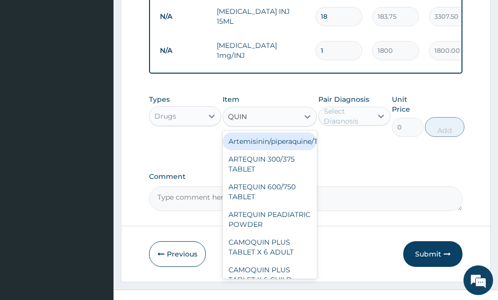
type input "QUINI"
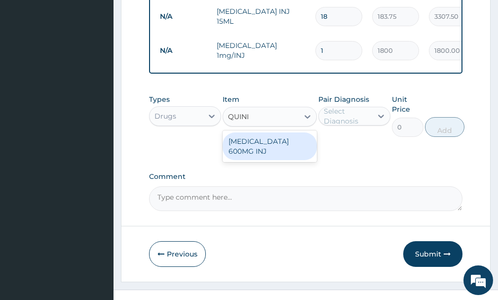
click at [268, 144] on div "QUININE 600MG INJ" at bounding box center [270, 146] width 94 height 28
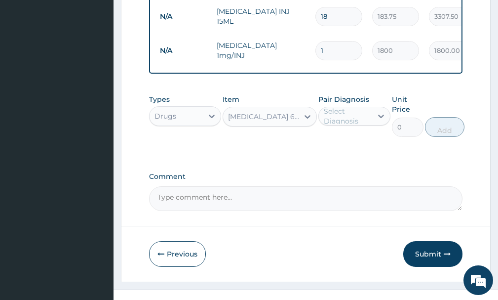
type input "300"
click at [352, 122] on div "Select Diagnosis" at bounding box center [347, 116] width 47 height 20
click at [351, 145] on label "Malaria" at bounding box center [365, 140] width 60 height 10
checkbox input "true"
click at [440, 137] on button "Add" at bounding box center [445, 127] width 40 height 20
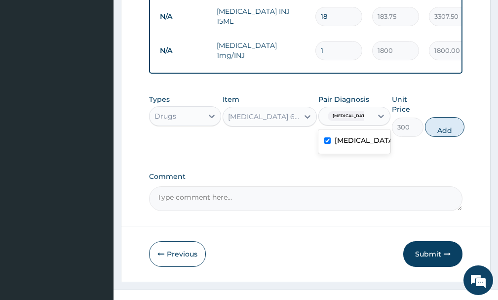
type input "0"
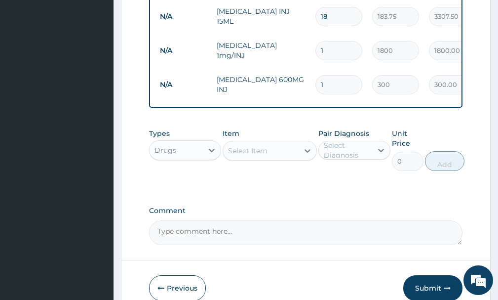
type input "0.00"
type input "2"
type input "600.00"
type input "2"
click at [244, 156] on div "Select Item" at bounding box center [248, 151] width 40 height 10
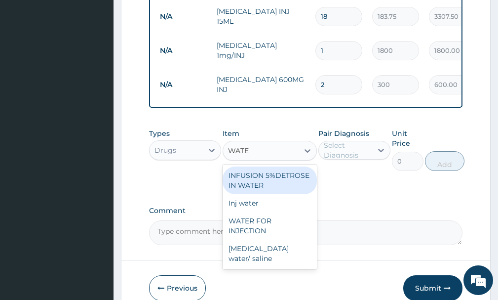
type input "WATER"
click at [285, 194] on div "INFUSION 5%DETROSE IN WATER" at bounding box center [270, 180] width 94 height 28
type input "400"
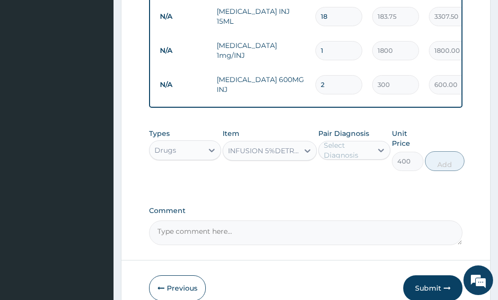
click at [335, 160] on div "Select Diagnosis" at bounding box center [347, 150] width 47 height 20
click at [336, 179] on label "Malaria" at bounding box center [365, 174] width 60 height 10
checkbox input "true"
click at [451, 171] on button "Add" at bounding box center [445, 161] width 40 height 20
type input "0"
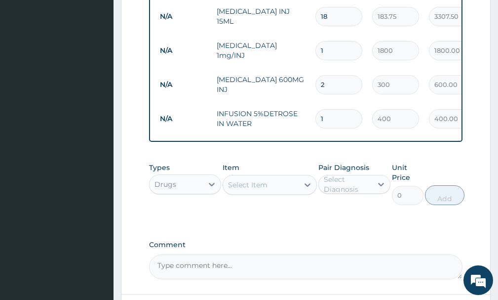
type input "0.00"
type input "2"
type input "800.00"
type input "2"
click at [271, 200] on div "Item Select Item" at bounding box center [270, 183] width 94 height 42
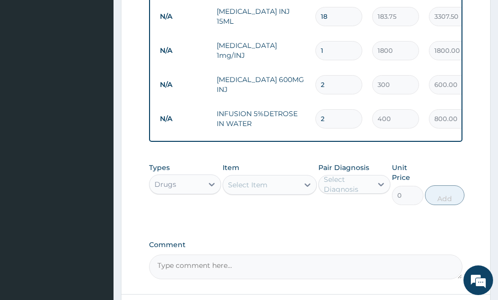
click at [272, 193] on div "Select Item" at bounding box center [260, 185] width 75 height 16
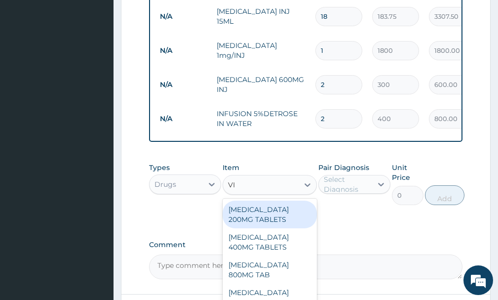
type input "VIT"
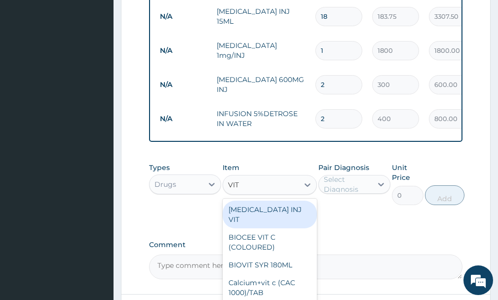
click at [282, 216] on div "B-COMPLEX INJ VIT" at bounding box center [270, 215] width 94 height 28
type input "250"
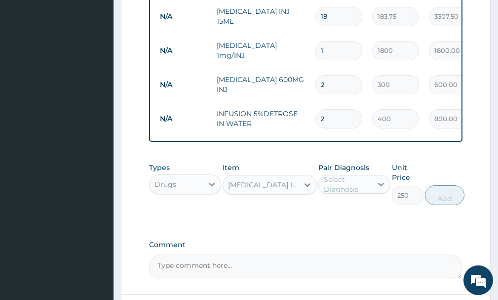
drag, startPoint x: 338, startPoint y: 194, endPoint x: 340, endPoint y: 200, distance: 6.2
click at [338, 194] on div "Select Diagnosis" at bounding box center [347, 184] width 47 height 20
drag, startPoint x: 342, startPoint y: 213, endPoint x: 372, endPoint y: 215, distance: 30.2
click at [342, 213] on label "Malaria" at bounding box center [365, 208] width 60 height 10
checkbox input "true"
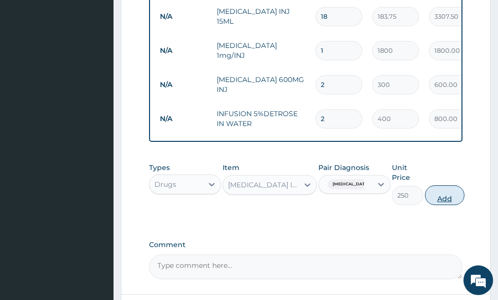
click at [443, 202] on button "Add" at bounding box center [445, 195] width 40 height 20
type input "0"
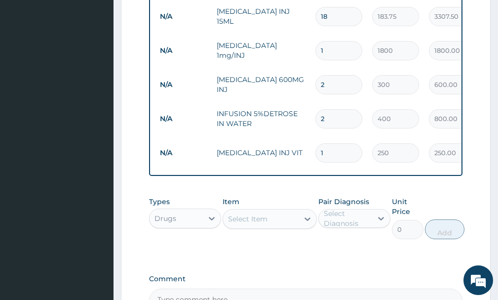
type input "0.00"
type input "4"
type input "1000.00"
type input "4"
click at [328, 122] on input "2" at bounding box center [339, 118] width 47 height 19
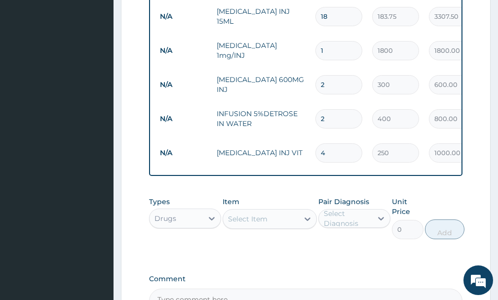
type input "0.00"
type input "4"
type input "1600.00"
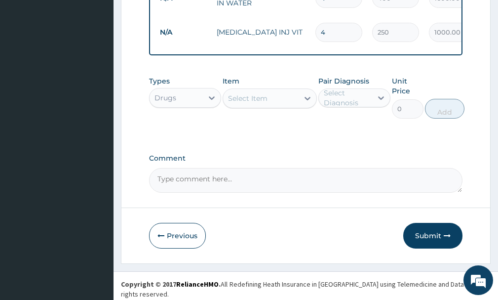
scroll to position [624, 0]
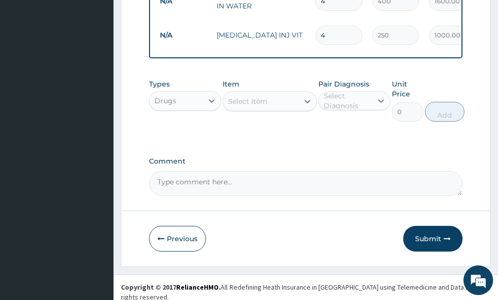
type input "4"
click at [260, 106] on div "Select Item" at bounding box center [248, 101] width 40 height 10
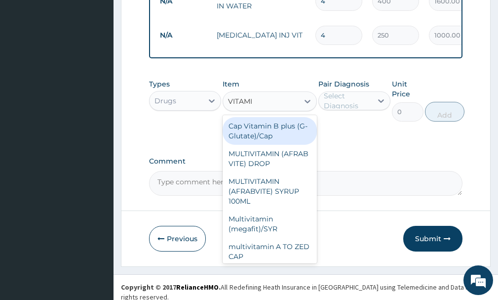
type input "VITAMIN"
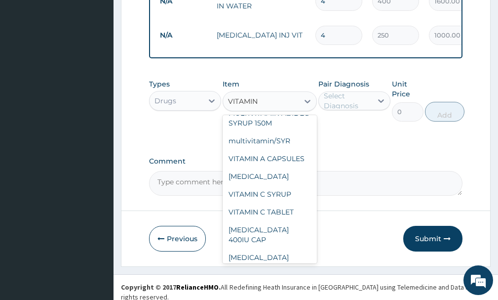
scroll to position [168, 0]
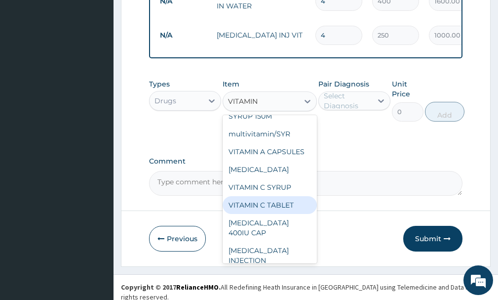
click at [277, 214] on div "VITAMIN C TABLET" at bounding box center [270, 205] width 94 height 18
type input "2.62"
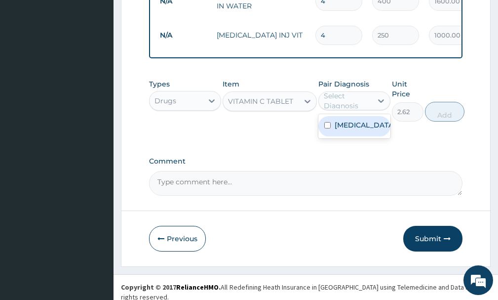
drag, startPoint x: 367, startPoint y: 100, endPoint x: 367, endPoint y: 109, distance: 8.4
click at [367, 104] on div "Select Diagnosis" at bounding box center [347, 101] width 47 height 20
click at [339, 136] on div "Malaria" at bounding box center [355, 126] width 72 height 20
checkbox input "true"
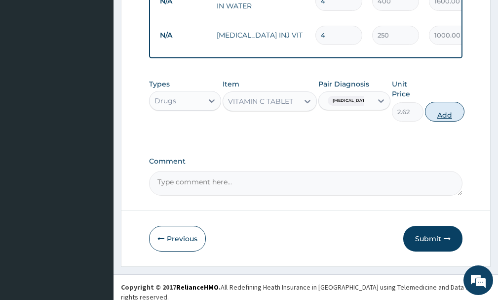
click at [442, 121] on button "Add" at bounding box center [445, 112] width 40 height 20
type input "0"
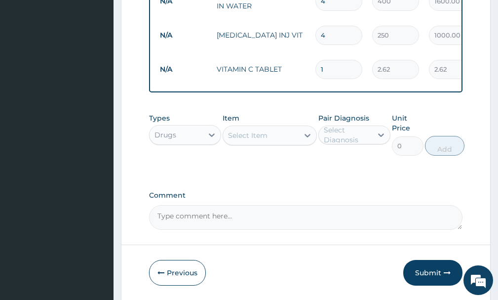
type input "12"
type input "31.44"
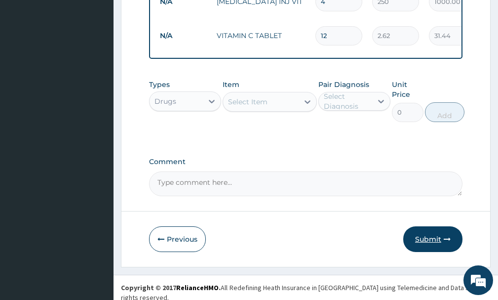
type input "12"
click at [434, 250] on button "Submit" at bounding box center [432, 239] width 59 height 26
click at [433, 241] on button "Submit" at bounding box center [432, 239] width 59 height 26
click at [436, 244] on button "Submit" at bounding box center [432, 239] width 59 height 26
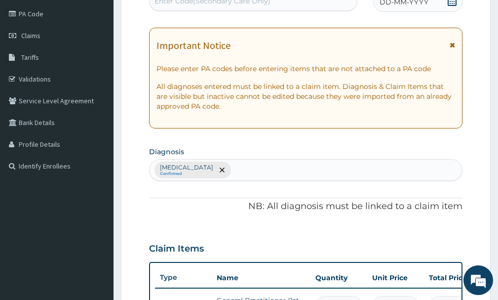
scroll to position [0, 0]
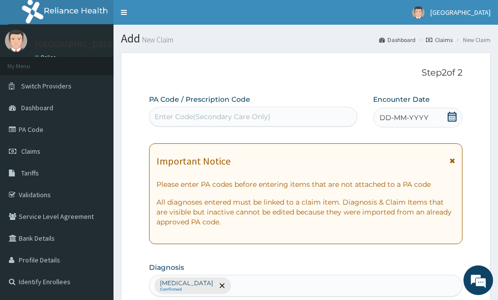
click at [455, 120] on icon at bounding box center [452, 117] width 10 height 10
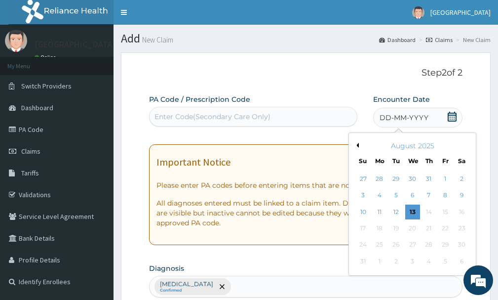
click at [360, 145] on div "August 2025" at bounding box center [412, 146] width 119 height 10
click at [358, 147] on button "Previous Month" at bounding box center [356, 145] width 5 height 5
click at [427, 215] on div "17" at bounding box center [429, 211] width 15 height 15
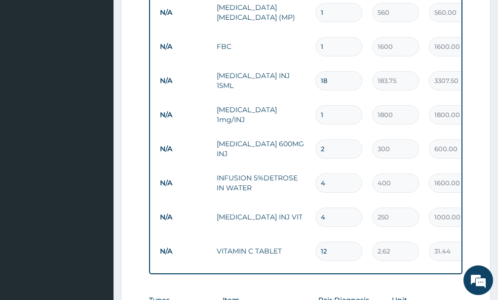
scroll to position [665, 0]
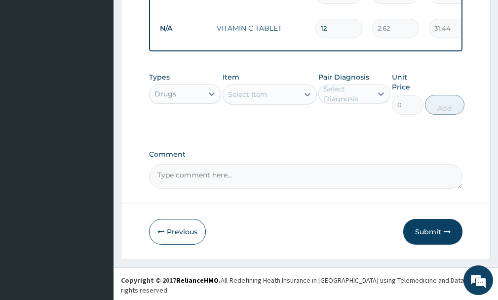
click at [438, 239] on button "Submit" at bounding box center [432, 232] width 59 height 26
